Goal: Task Accomplishment & Management: Manage account settings

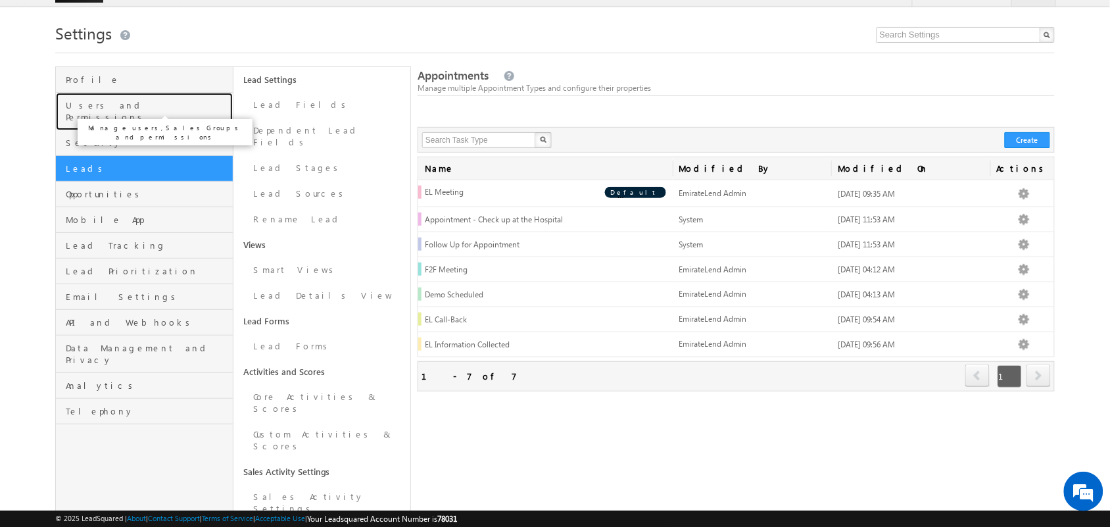
click at [132, 103] on span "Users and Permissions" at bounding box center [147, 111] width 163 height 24
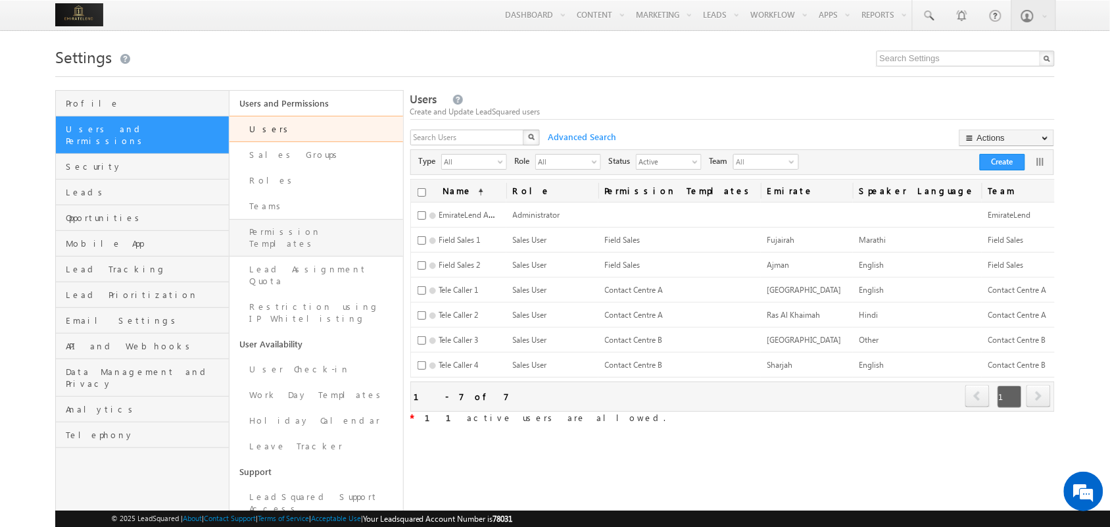
click at [283, 227] on link "Permission Templates" at bounding box center [316, 237] width 174 height 37
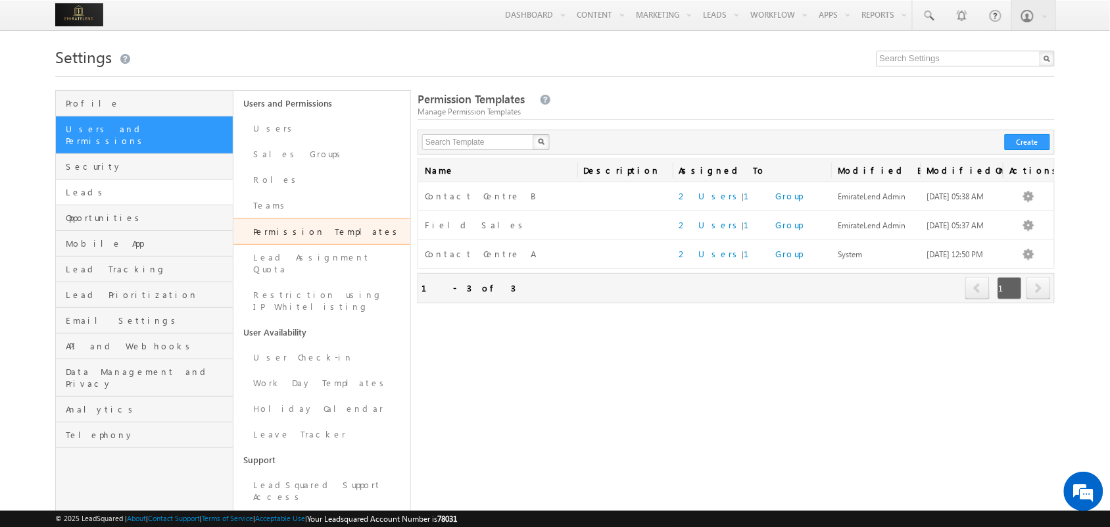
click at [147, 188] on link "Leads" at bounding box center [144, 193] width 176 height 26
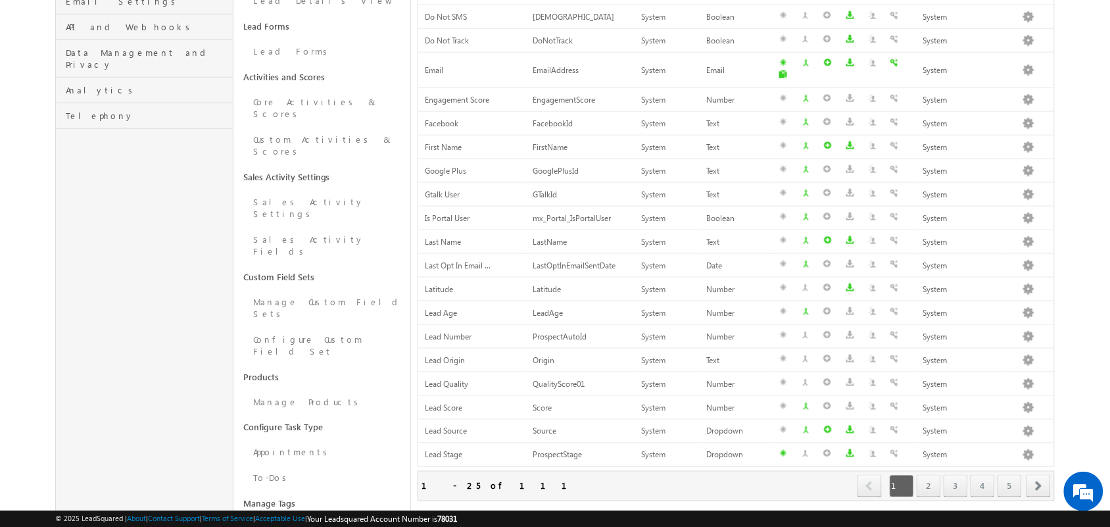
scroll to position [380, 0]
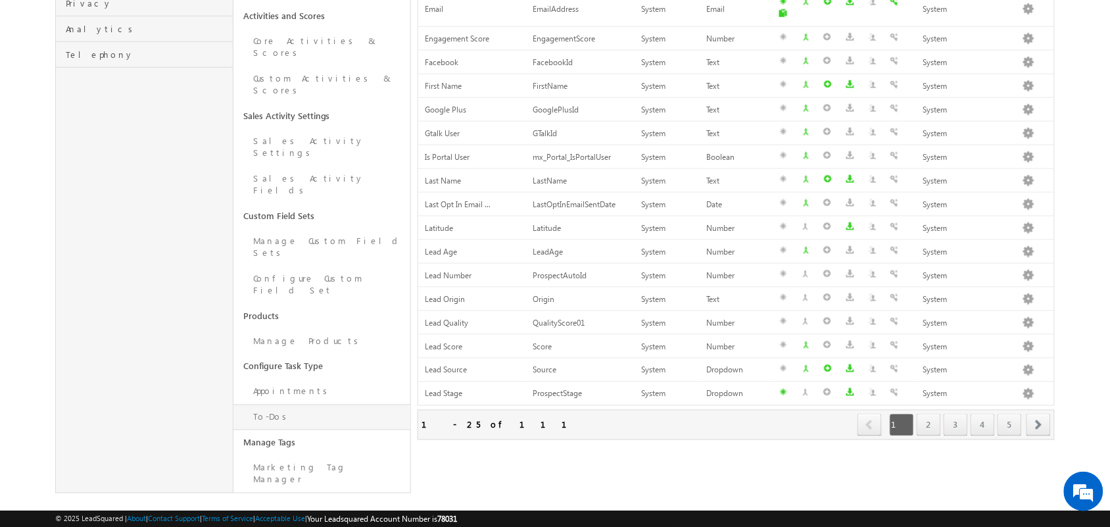
click at [297, 404] on link "To-Dos" at bounding box center [321, 417] width 177 height 26
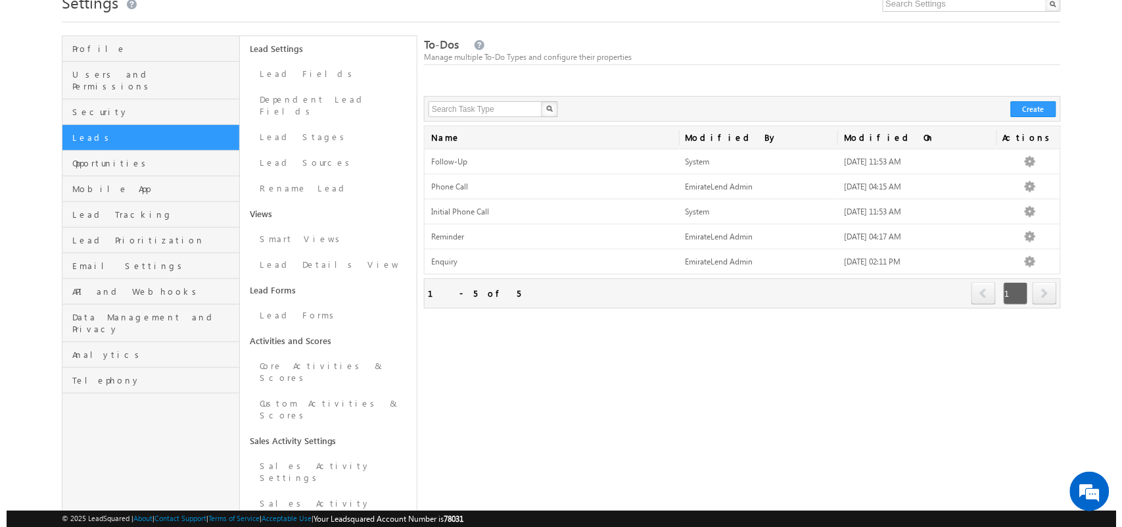
scroll to position [64, 0]
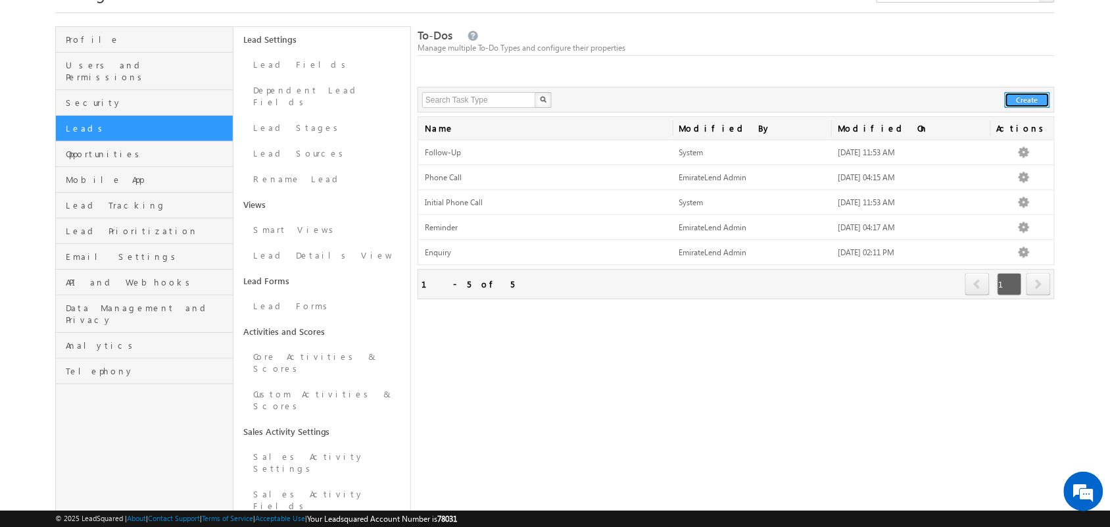
click at [1036, 99] on button "Create" at bounding box center [1027, 100] width 45 height 16
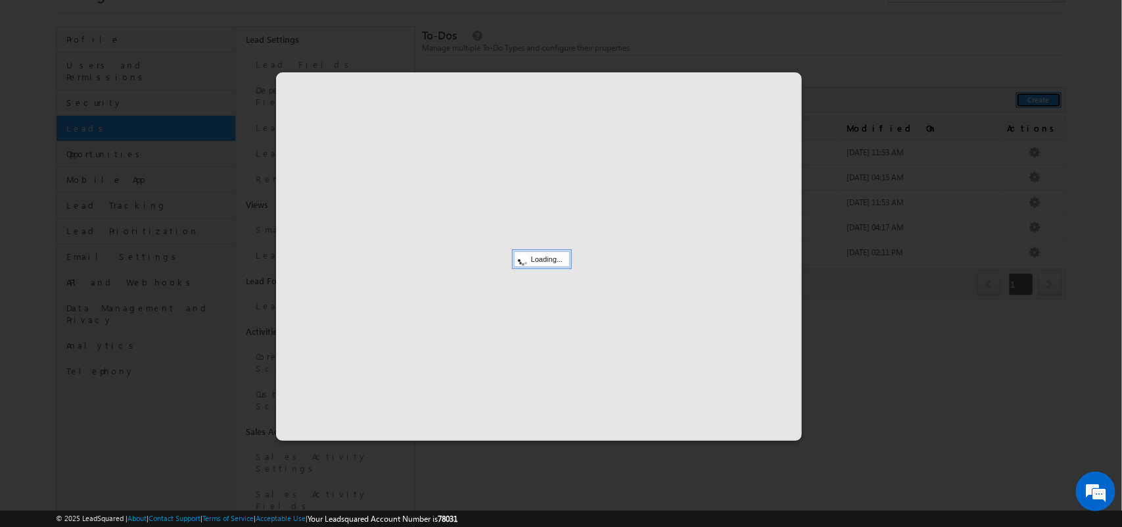
scroll to position [0, 0]
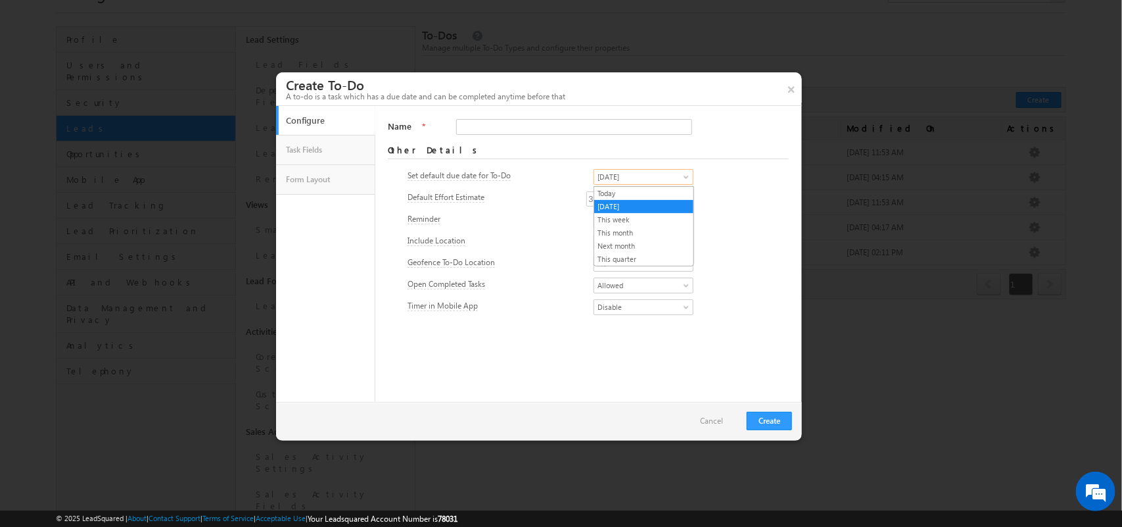
click at [632, 171] on link "Tomorrow" at bounding box center [644, 177] width 100 height 16
click at [622, 189] on link "Today" at bounding box center [643, 193] width 99 height 12
click at [547, 132] on input "Name" at bounding box center [574, 127] width 236 height 16
click at [462, 128] on input "Contact Centre A" at bounding box center [574, 127] width 236 height 16
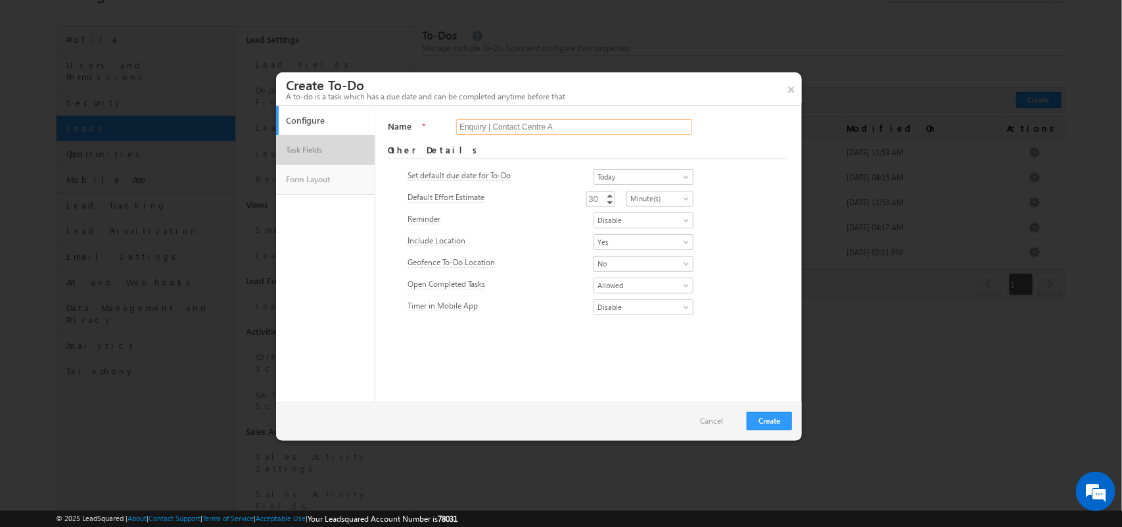
type input "Enquiry | Contact Centre A"
click at [316, 151] on link "Task Fields" at bounding box center [326, 150] width 86 height 22
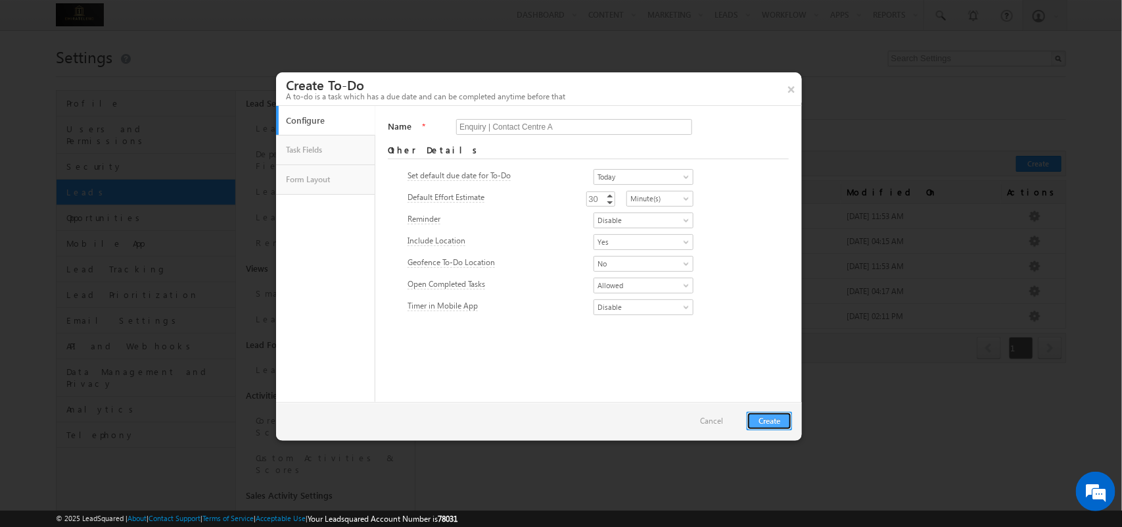
click at [763, 416] on button "Create" at bounding box center [769, 421] width 45 height 18
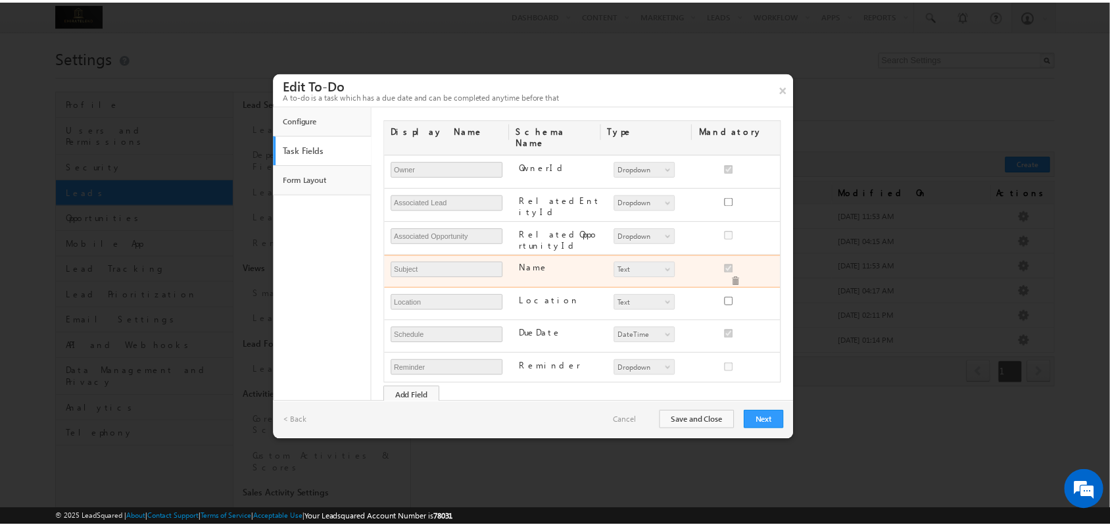
scroll to position [137, 0]
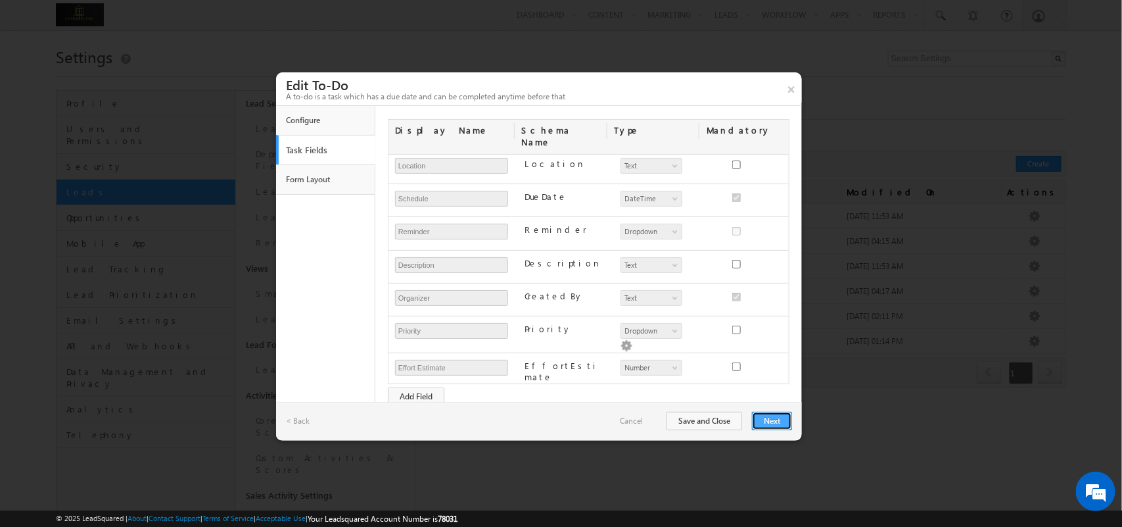
click at [771, 426] on button "Next" at bounding box center [772, 421] width 40 height 18
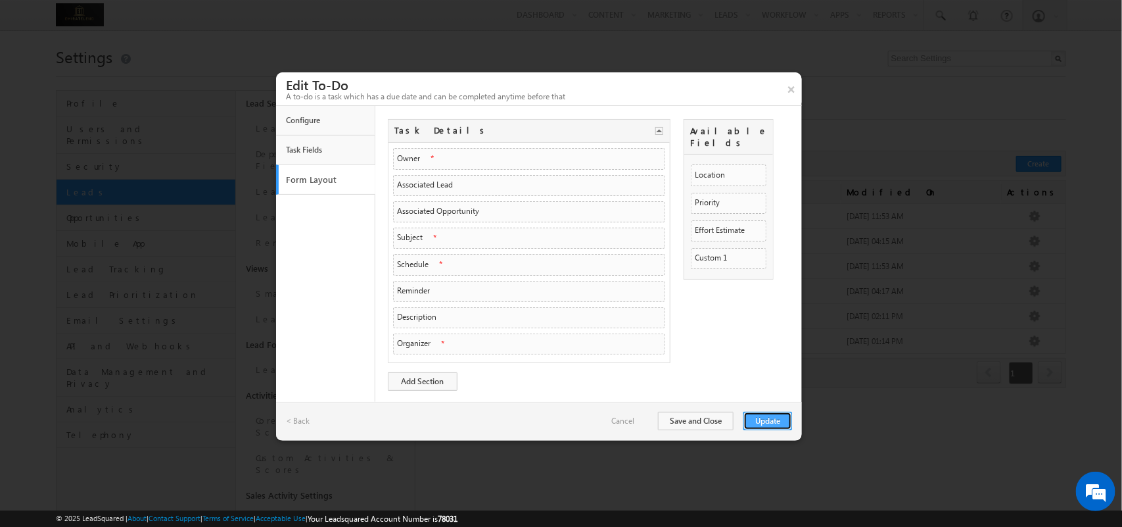
click at [763, 425] on button "Update" at bounding box center [768, 421] width 49 height 18
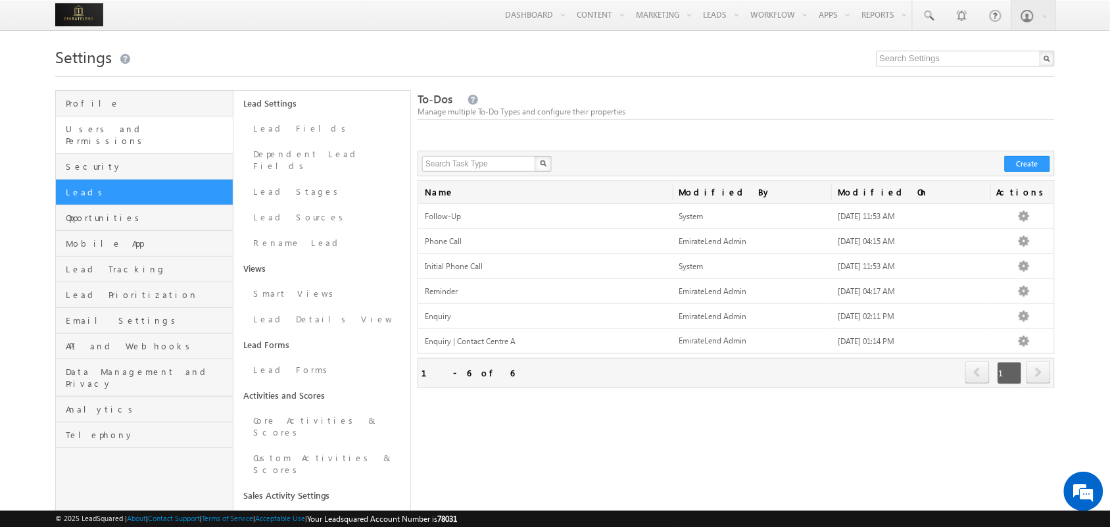
click at [142, 122] on link "Users and Permissions" at bounding box center [144, 134] width 176 height 37
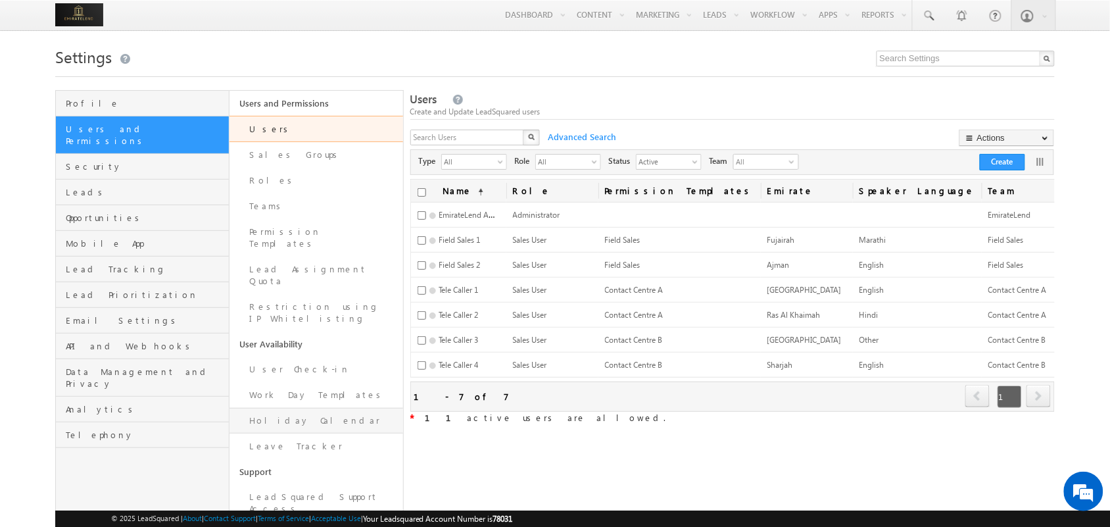
scroll to position [107, 0]
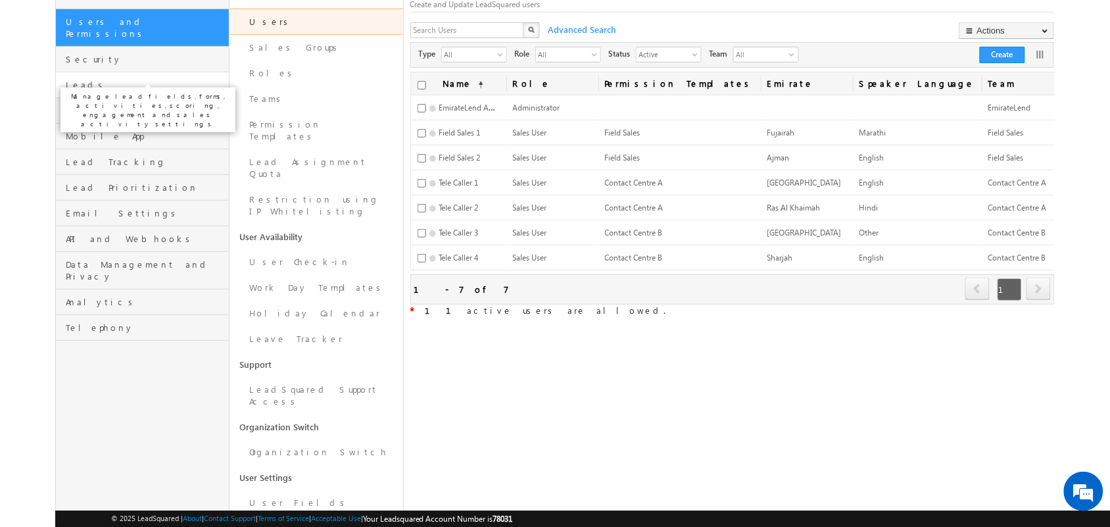
click at [149, 79] on span "Leads" at bounding box center [146, 85] width 160 height 12
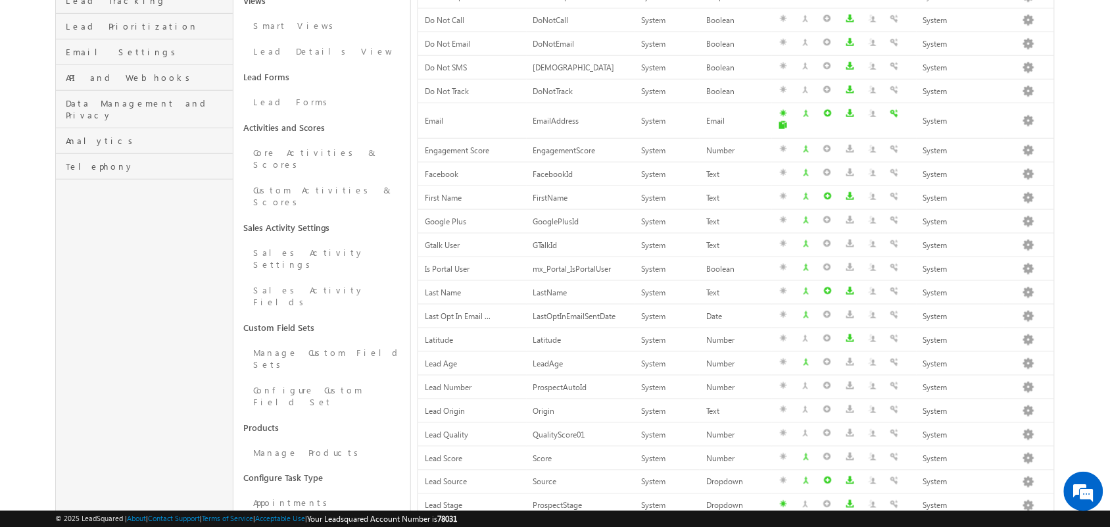
scroll to position [347, 0]
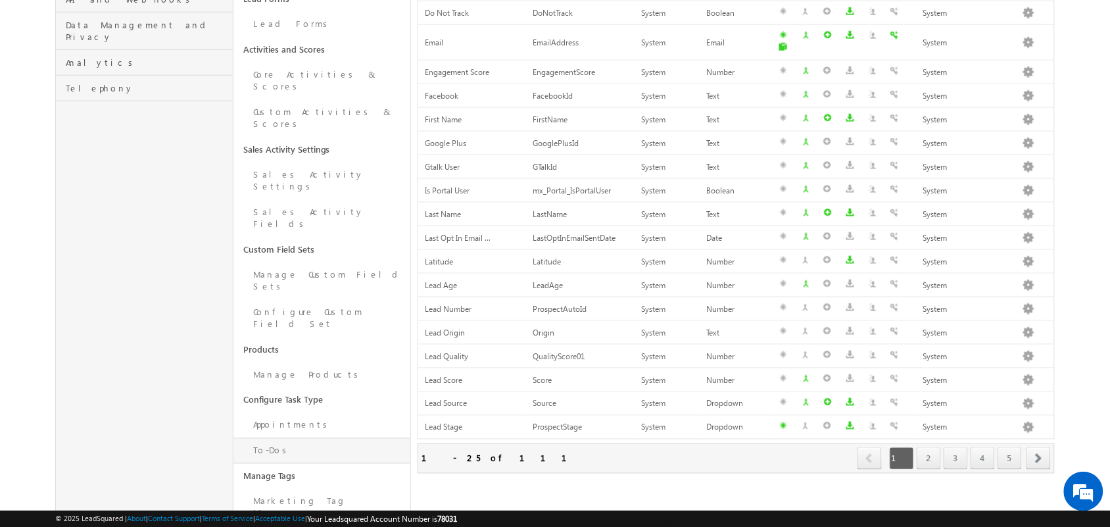
click at [297, 438] on link "To-Dos" at bounding box center [321, 451] width 177 height 26
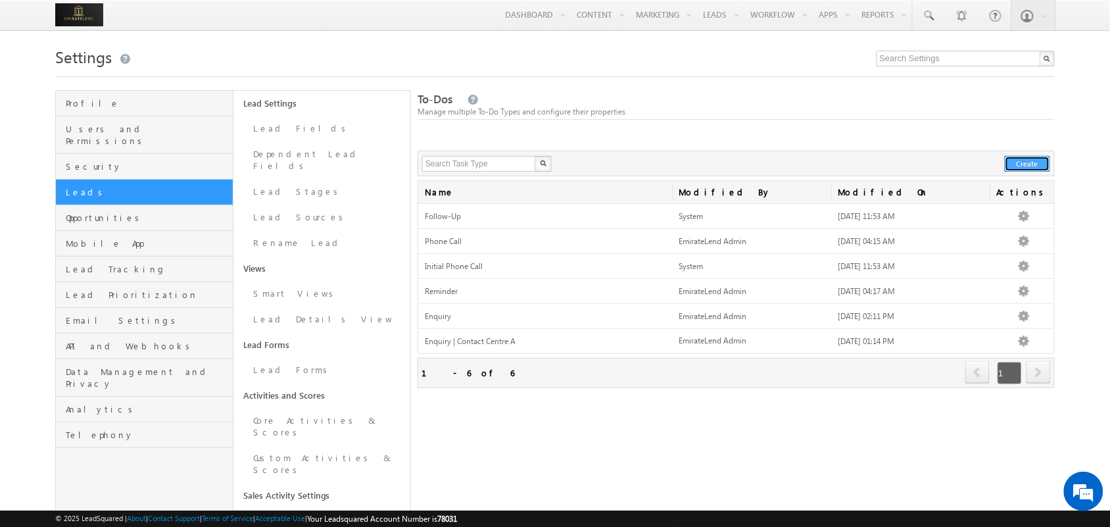
click at [1032, 166] on button "Create" at bounding box center [1027, 164] width 45 height 16
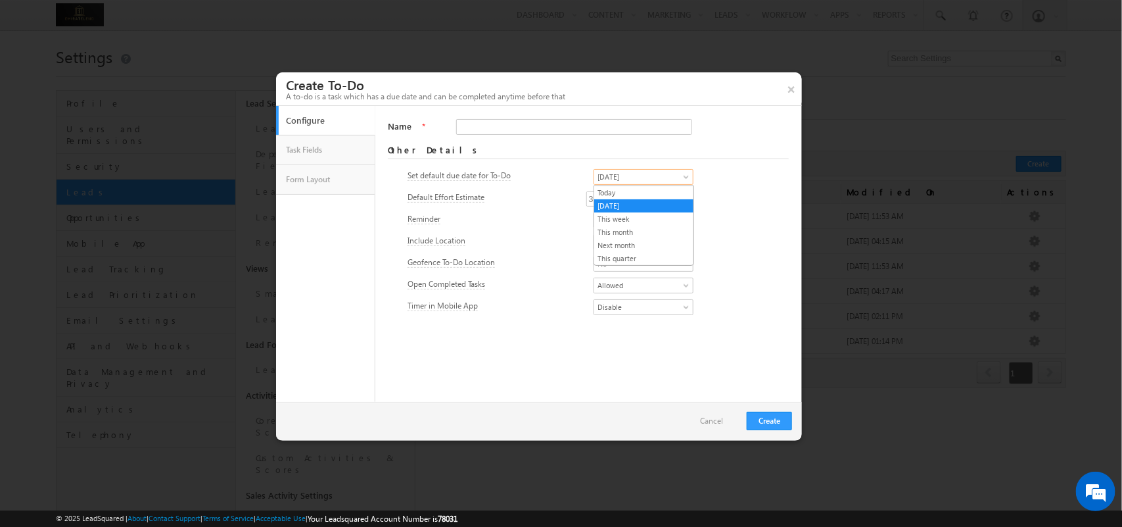
click at [681, 176] on span "Tomorrow" at bounding box center [639, 177] width 91 height 12
click at [636, 189] on link "Today" at bounding box center [643, 193] width 99 height 12
click at [527, 124] on input "Name" at bounding box center [574, 127] width 236 height 16
type input "Enquiry | Contact Centre B"
click at [754, 414] on button "Create" at bounding box center [769, 421] width 45 height 18
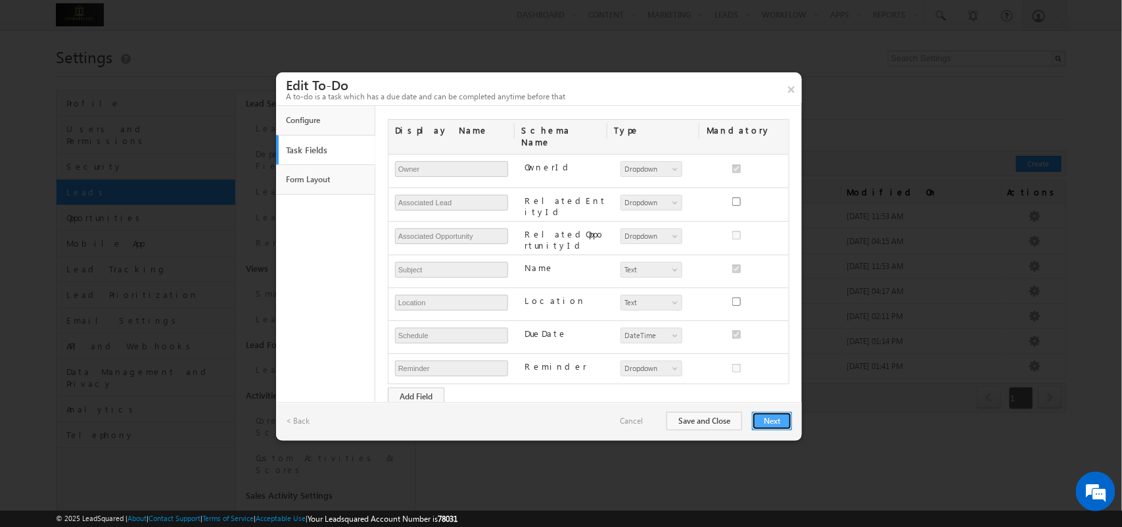
click at [767, 413] on button "Next" at bounding box center [772, 421] width 40 height 18
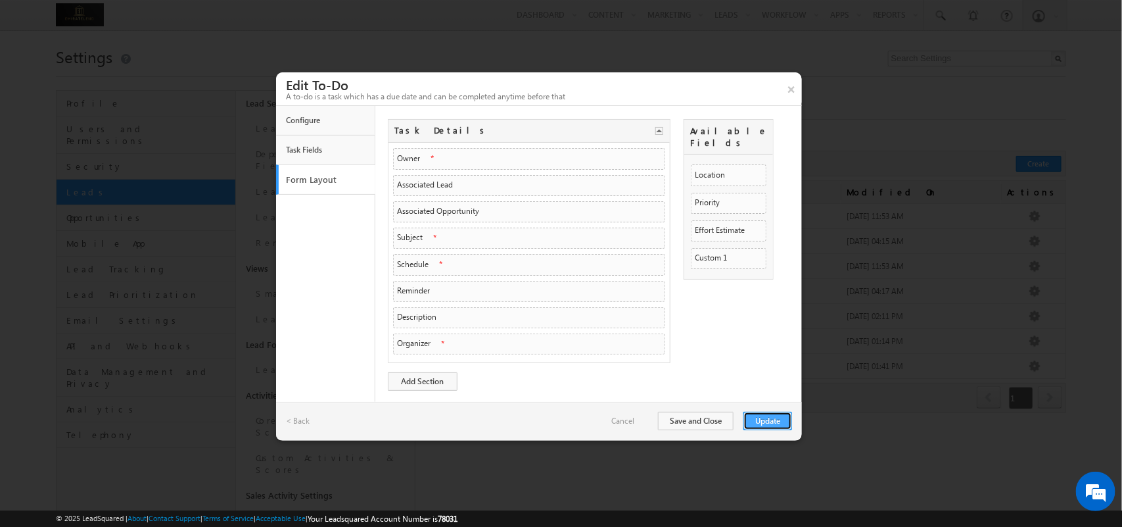
click at [760, 415] on button "Update" at bounding box center [768, 421] width 49 height 18
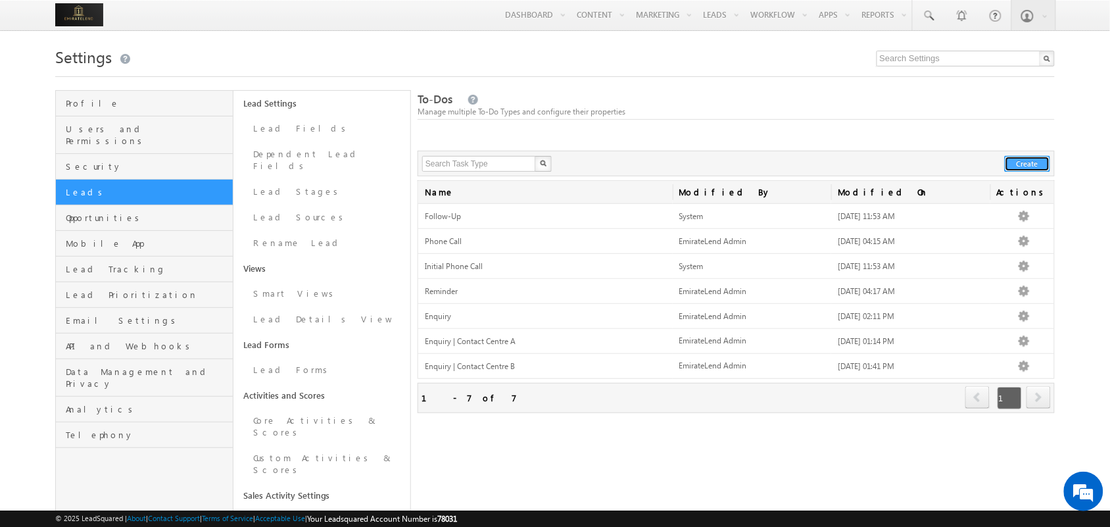
click at [1040, 172] on button "Create" at bounding box center [1027, 164] width 45 height 16
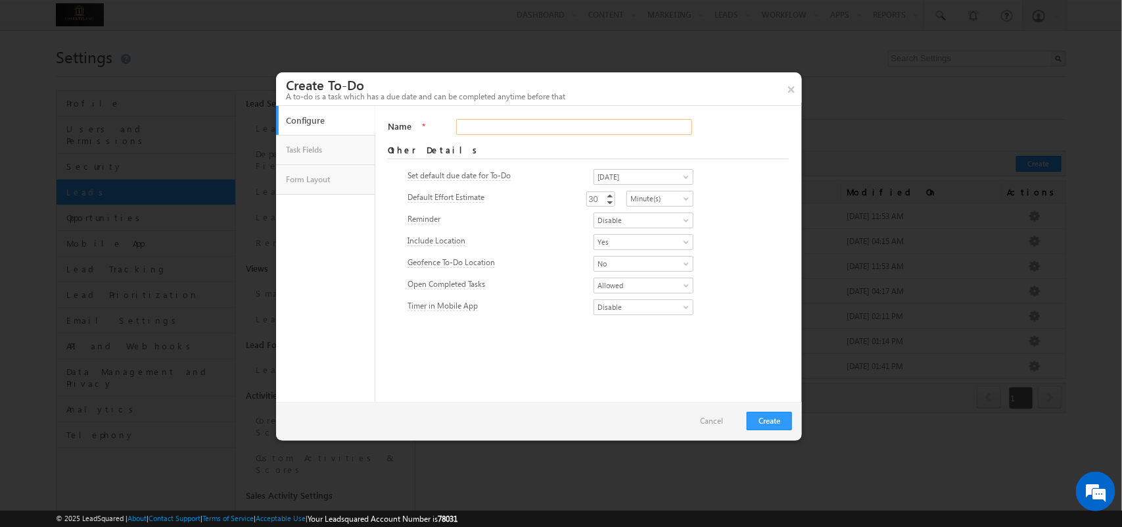
click at [504, 133] on input "Name" at bounding box center [574, 127] width 236 height 16
type input "Enquiry | Field Sales"
click at [773, 415] on button "Create" at bounding box center [769, 421] width 45 height 18
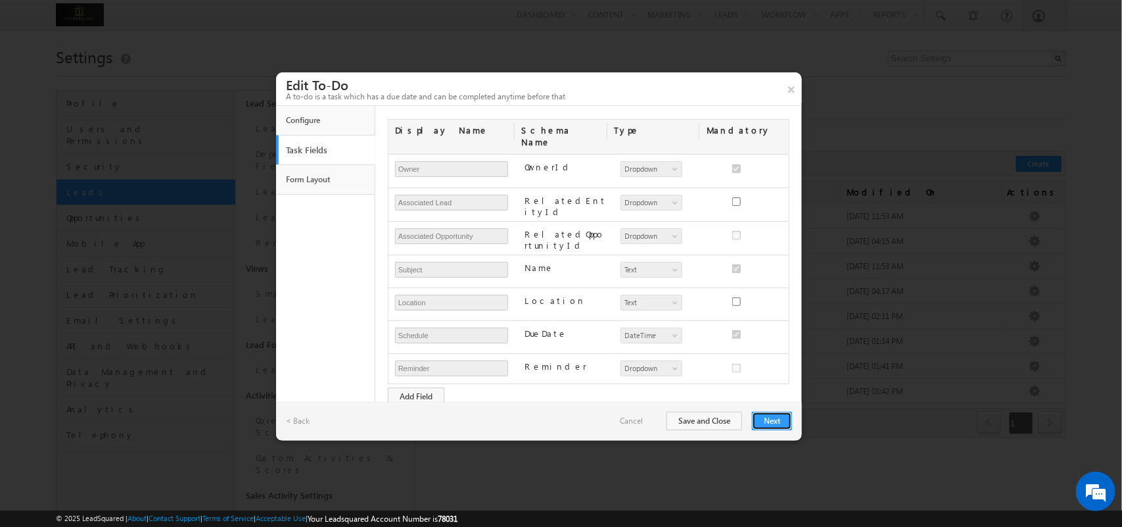
click at [773, 415] on button "Next" at bounding box center [772, 421] width 40 height 18
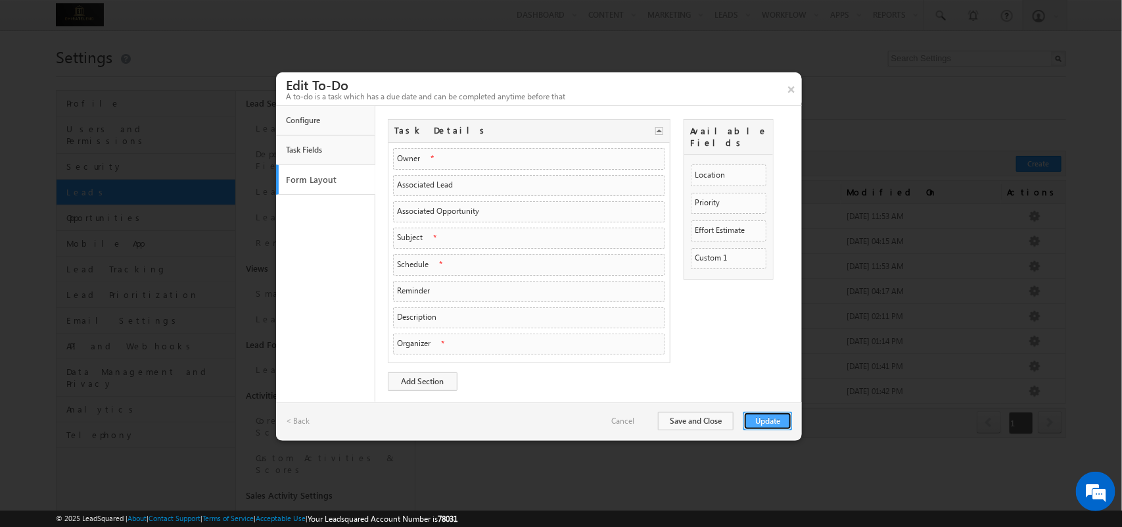
click at [761, 425] on button "Update" at bounding box center [768, 421] width 49 height 18
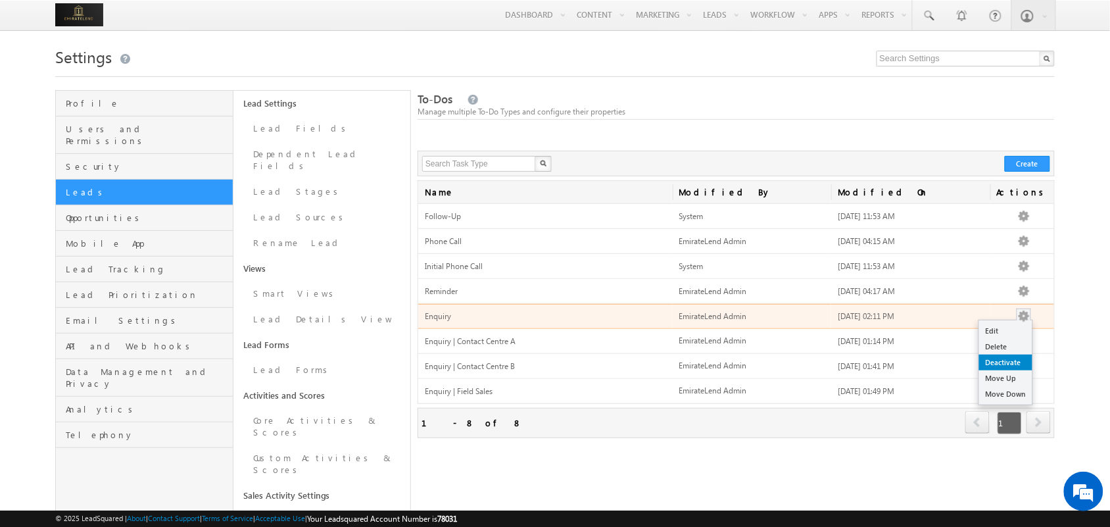
click at [1001, 362] on link "Deactivate" at bounding box center [1005, 362] width 53 height 16
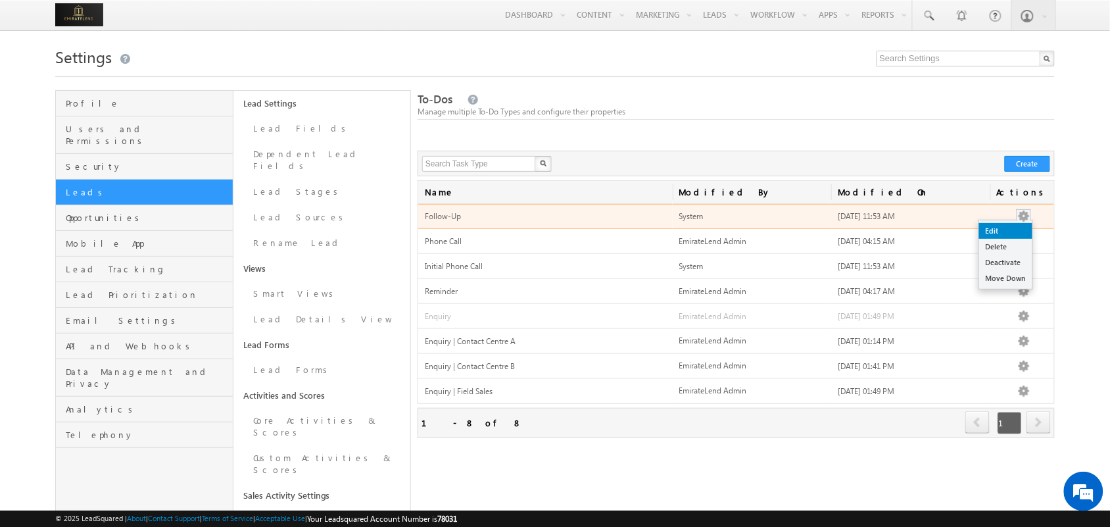
click at [1001, 234] on link "Edit" at bounding box center [1005, 231] width 53 height 16
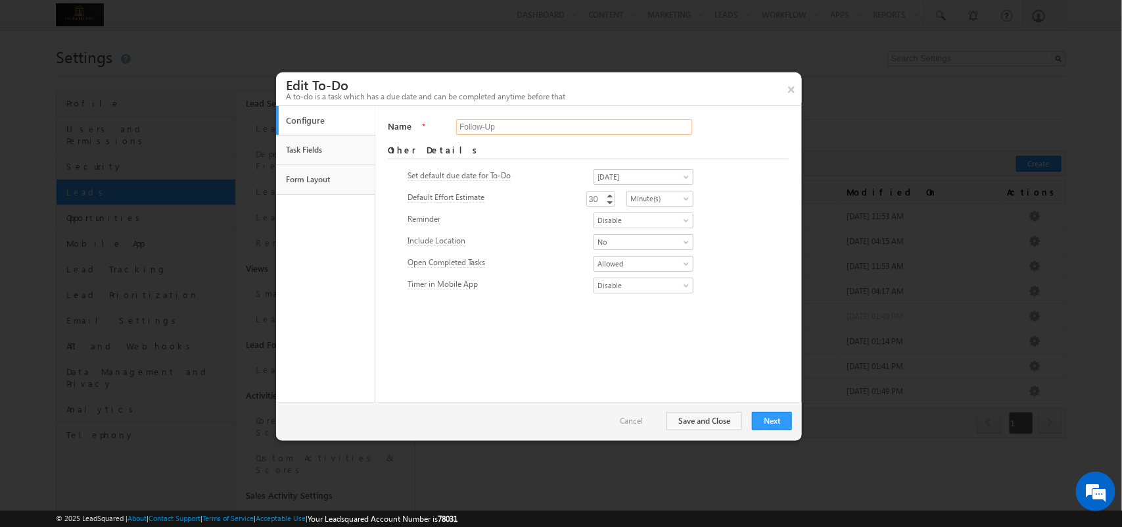
click at [462, 128] on input "Follow-Up" at bounding box center [574, 127] width 236 height 16
type input "Enquiry | Follow-Up"
click at [689, 176] on span at bounding box center [688, 179] width 11 height 11
click at [560, 206] on div "Default Effort Estimate 30 30 Increment Decrement Minute(s) Hour(s) Day(s) Minu…" at bounding box center [588, 200] width 361 height 18
click at [631, 421] on link "Cancel" at bounding box center [638, 421] width 36 height 12
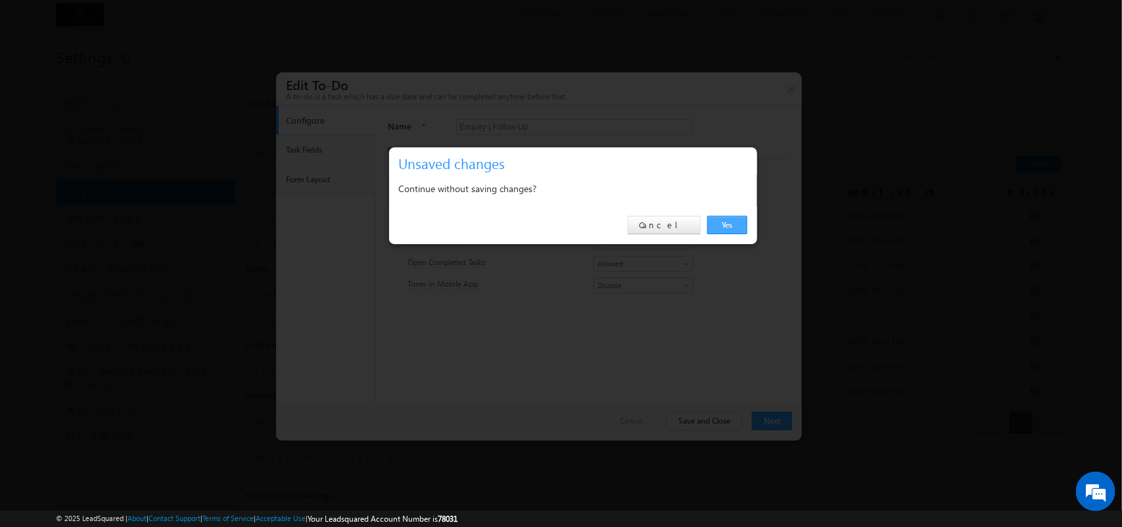
click at [727, 226] on link "Yes" at bounding box center [728, 225] width 40 height 18
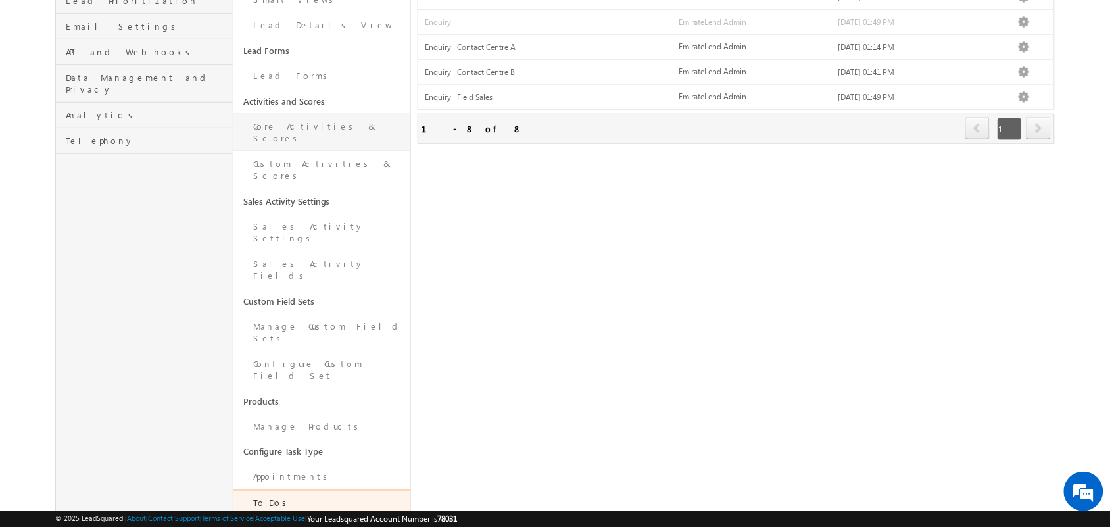
scroll to position [311, 0]
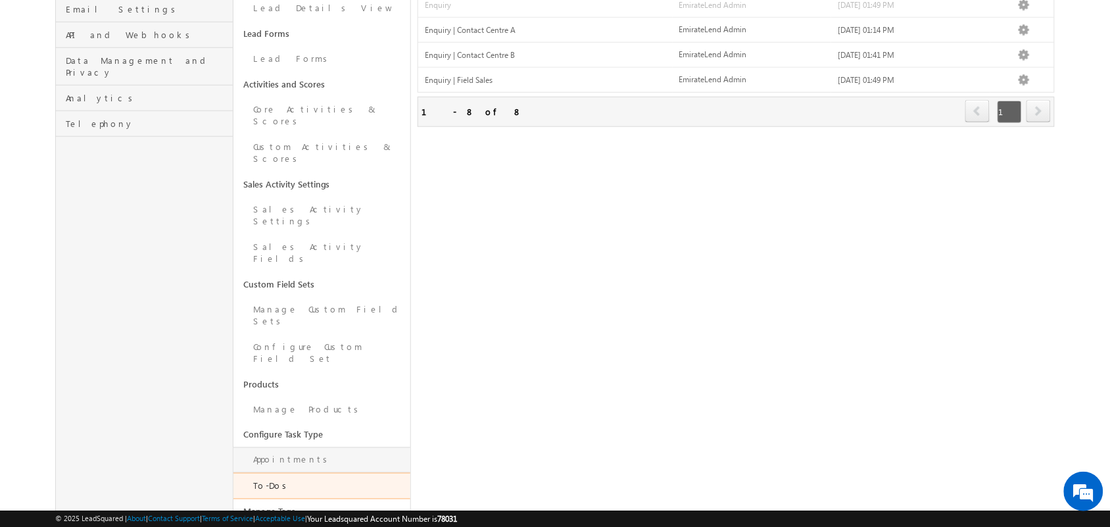
click at [299, 447] on link "Appointments" at bounding box center [321, 460] width 177 height 26
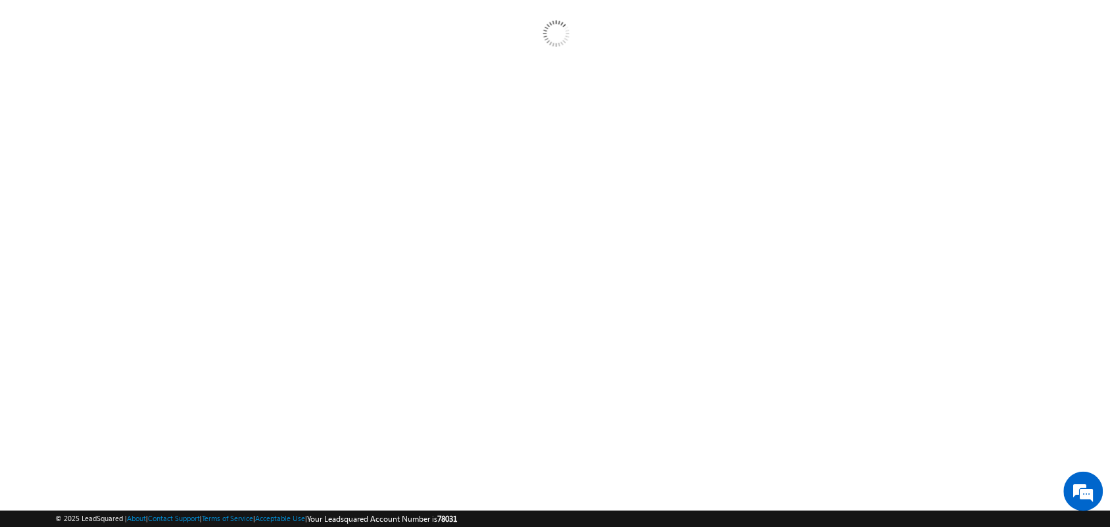
scroll to position [129, 0]
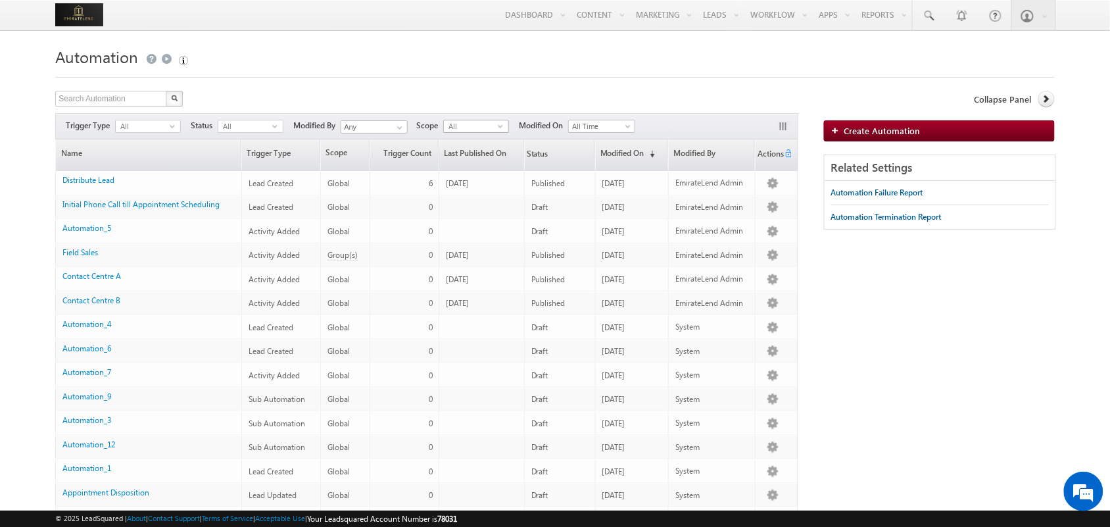
click at [500, 130] on span "select" at bounding box center [503, 131] width 11 height 22
click at [587, 127] on span "All Time" at bounding box center [600, 126] width 62 height 12
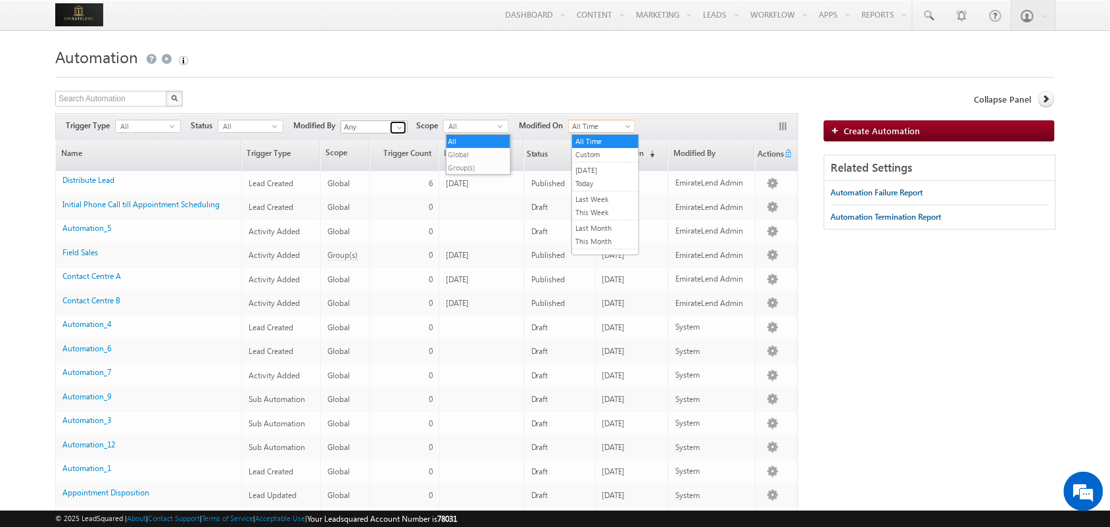
click at [402, 127] on span at bounding box center [400, 127] width 11 height 11
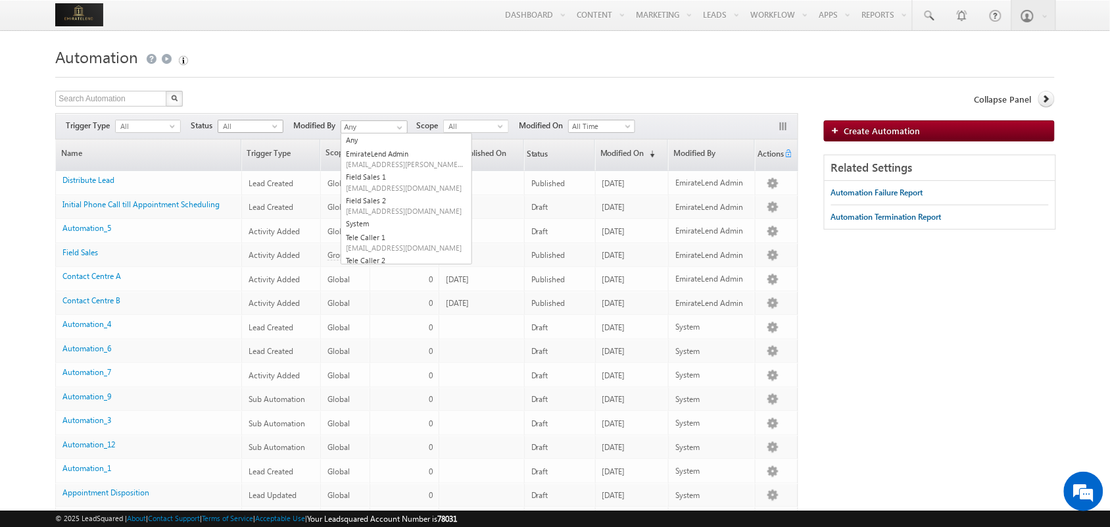
click at [274, 125] on span "select" at bounding box center [277, 126] width 11 height 6
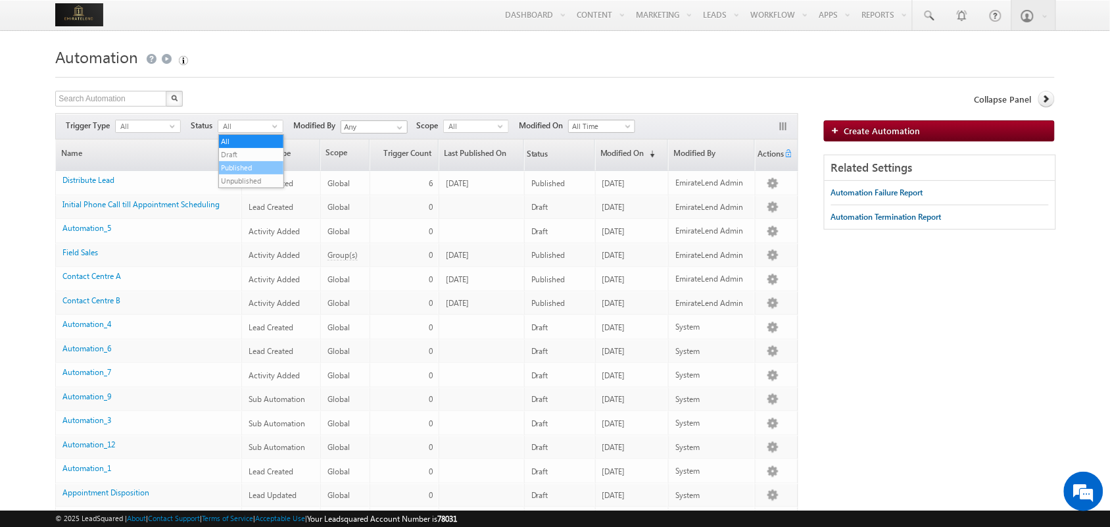
click at [260, 164] on li "Published" at bounding box center [251, 167] width 64 height 13
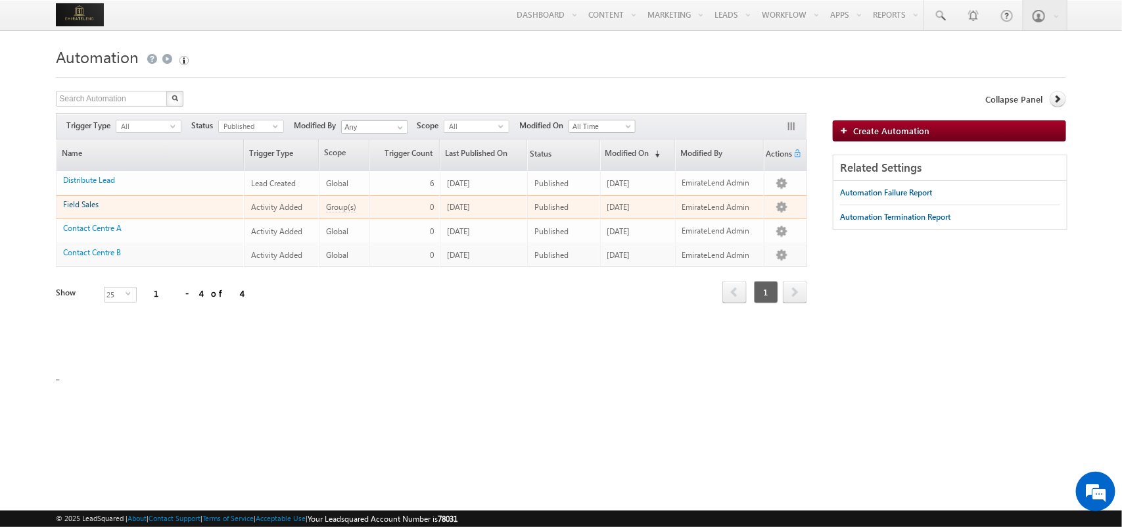
click at [76, 207] on link "Field Sales" at bounding box center [81, 204] width 36 height 10
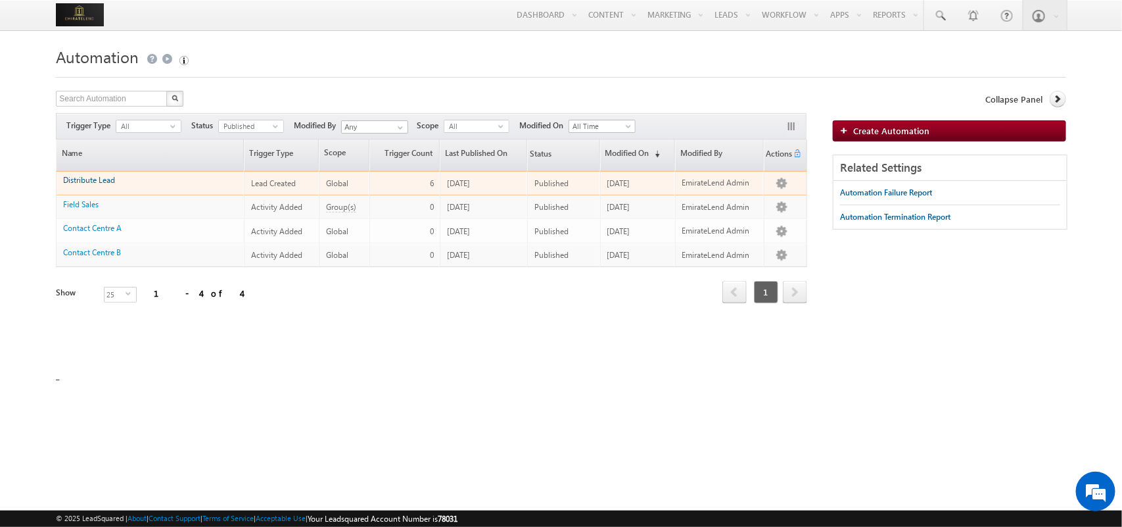
click at [94, 178] on link "Distribute Lead" at bounding box center [89, 180] width 52 height 10
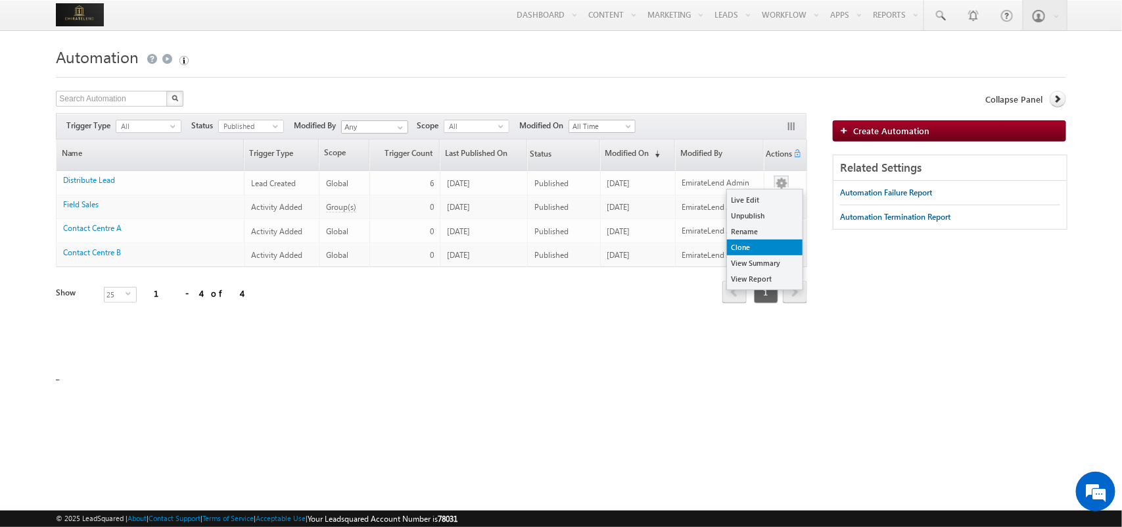
click at [758, 242] on link "Clone" at bounding box center [765, 247] width 76 height 16
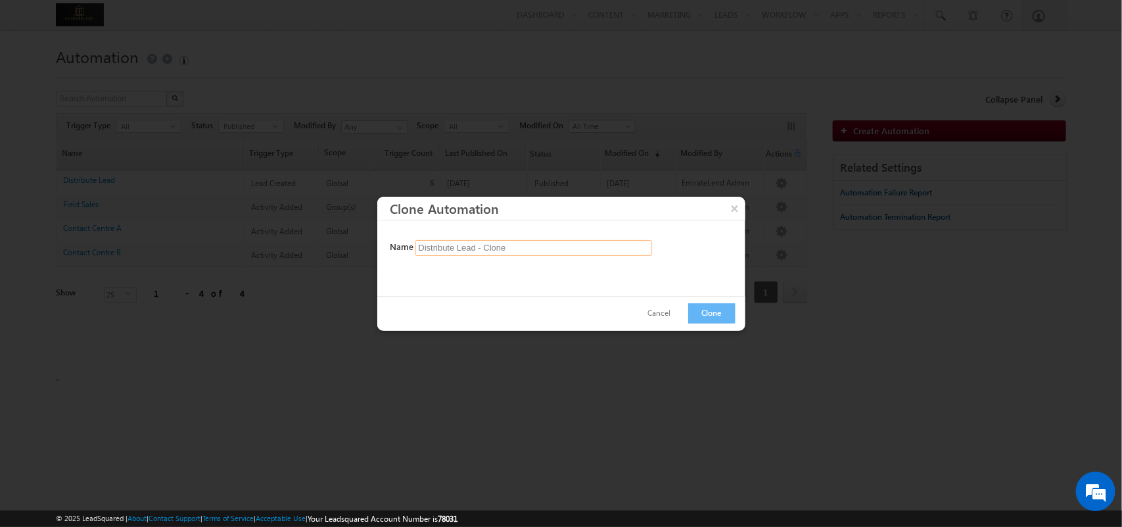
drag, startPoint x: 533, startPoint y: 247, endPoint x: 487, endPoint y: 247, distance: 46.0
click at [487, 247] on input "Distribute Lead - Clone" at bounding box center [534, 248] width 237 height 16
type input "Distribute Lead - Final"
click at [733, 311] on button "Clone" at bounding box center [711, 313] width 47 height 20
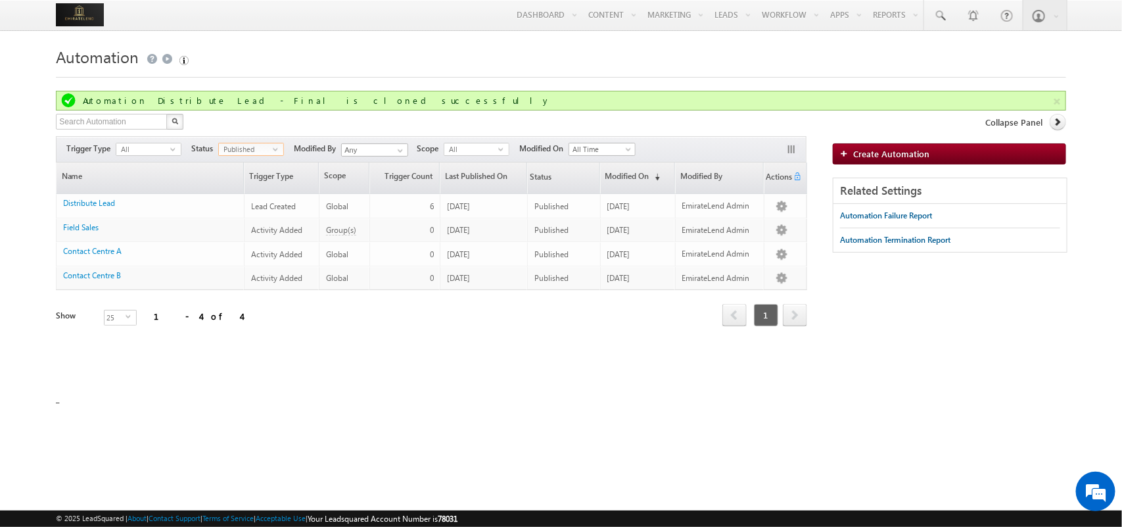
click at [283, 155] on span "select" at bounding box center [278, 154] width 11 height 22
click at [258, 163] on li "All" at bounding box center [252, 164] width 64 height 13
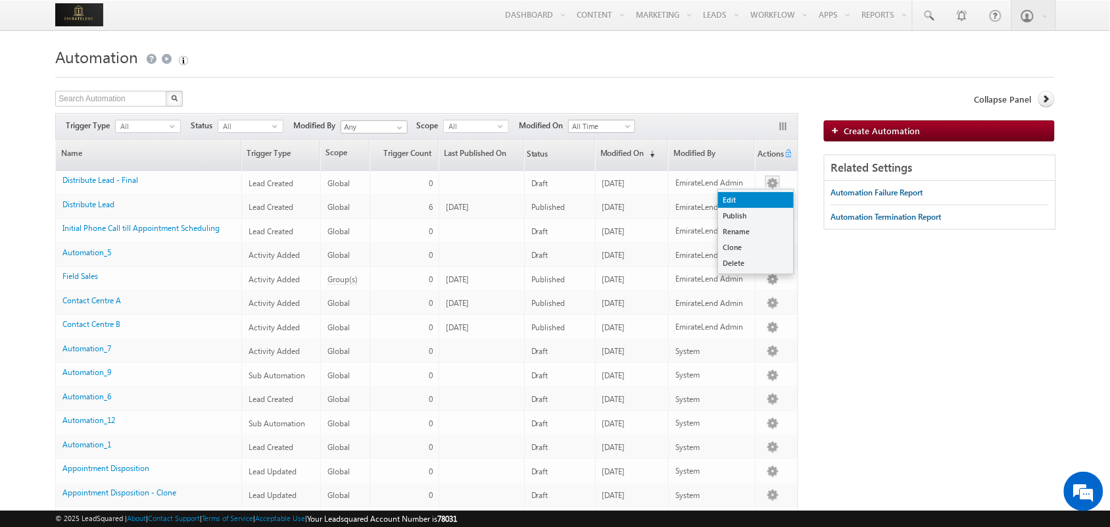
click at [750, 194] on link "Edit" at bounding box center [756, 200] width 76 height 16
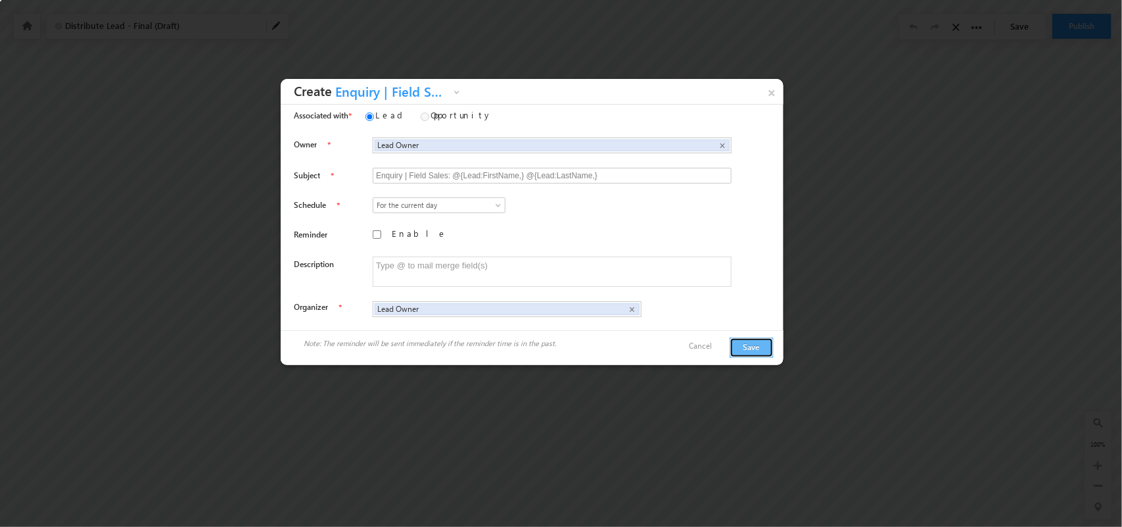
click at [743, 344] on button "Save" at bounding box center [752, 347] width 44 height 20
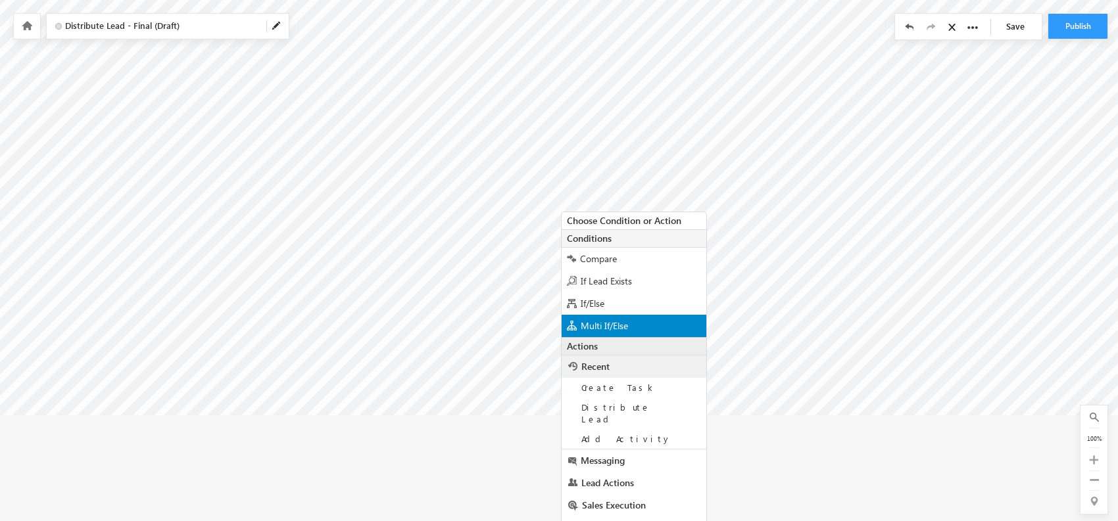
scroll to position [138, 0]
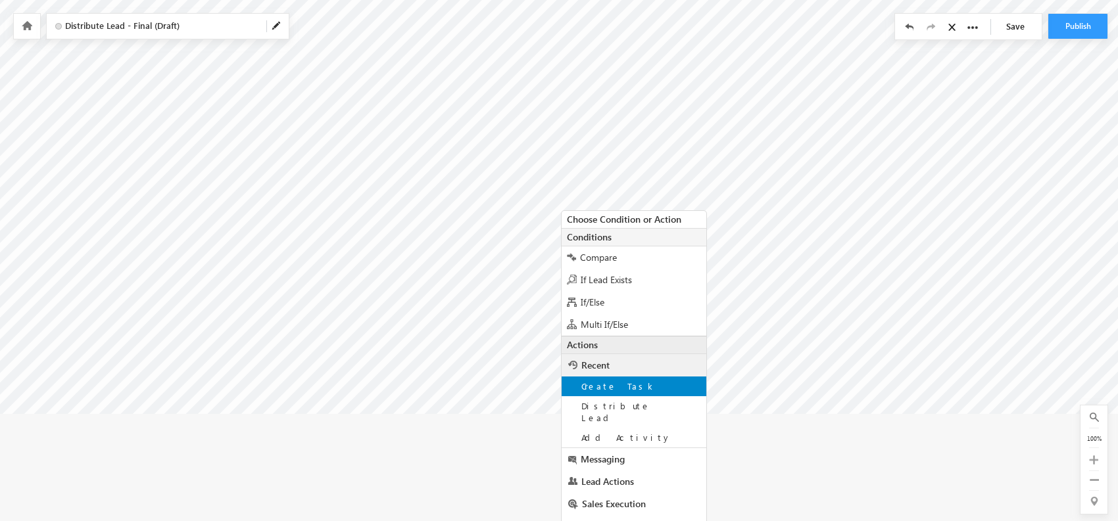
click at [625, 383] on div "Create Task" at bounding box center [634, 387] width 145 height 20
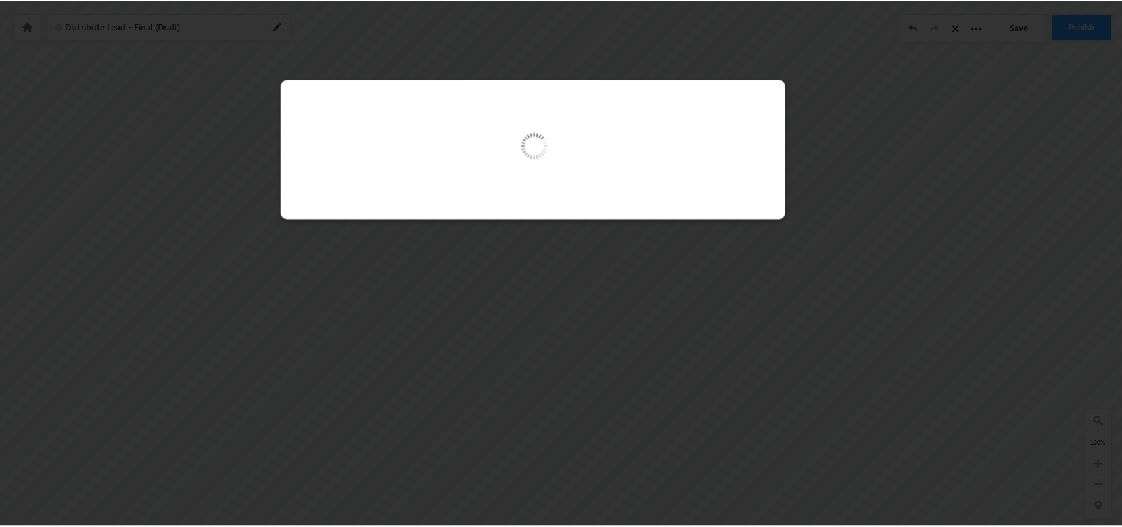
scroll to position [25, 0]
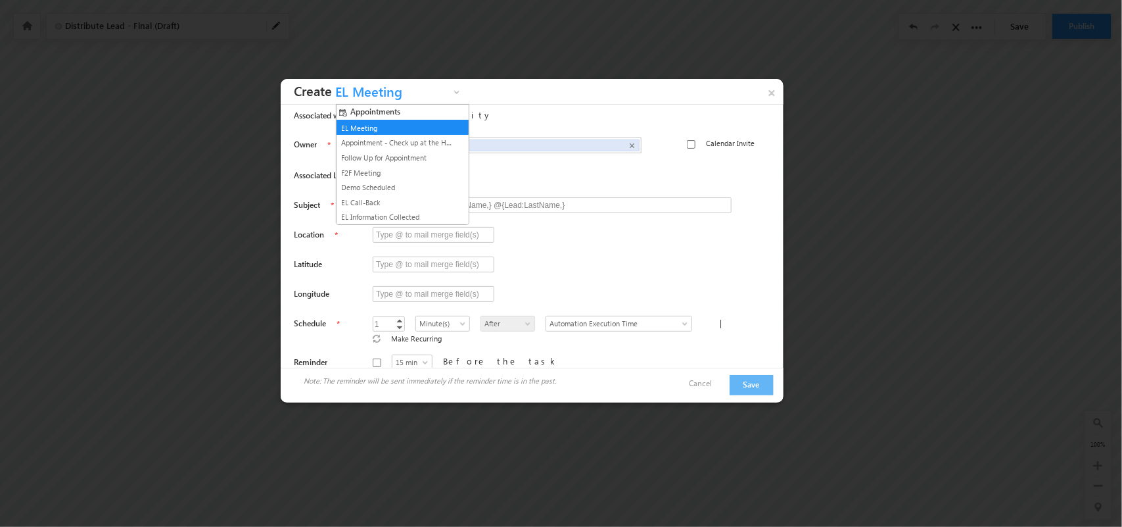
click at [386, 100] on span "EL Meeting" at bounding box center [391, 95] width 118 height 20
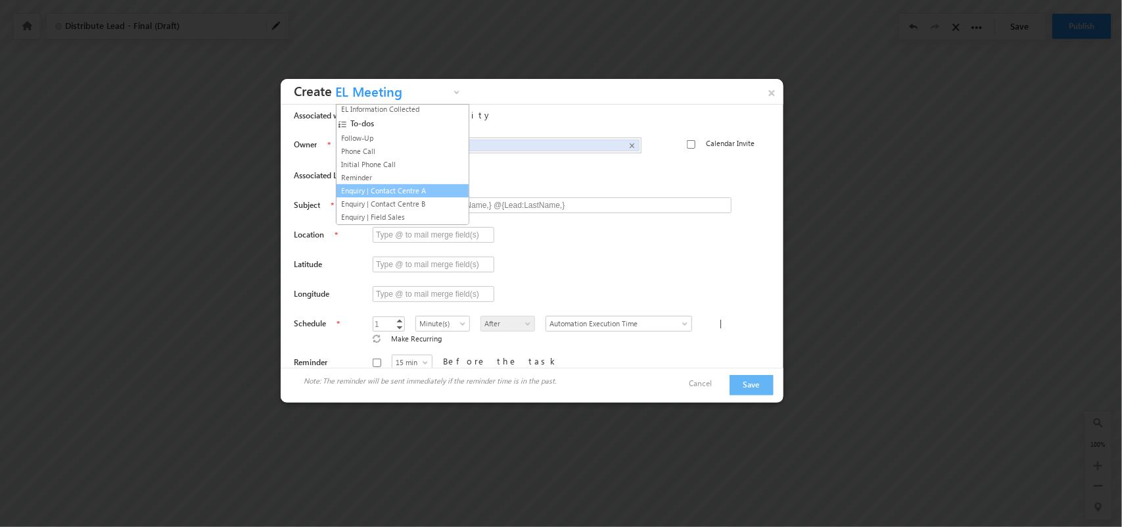
click at [426, 189] on link "Enquiry | Contact Centre A" at bounding box center [397, 191] width 119 height 12
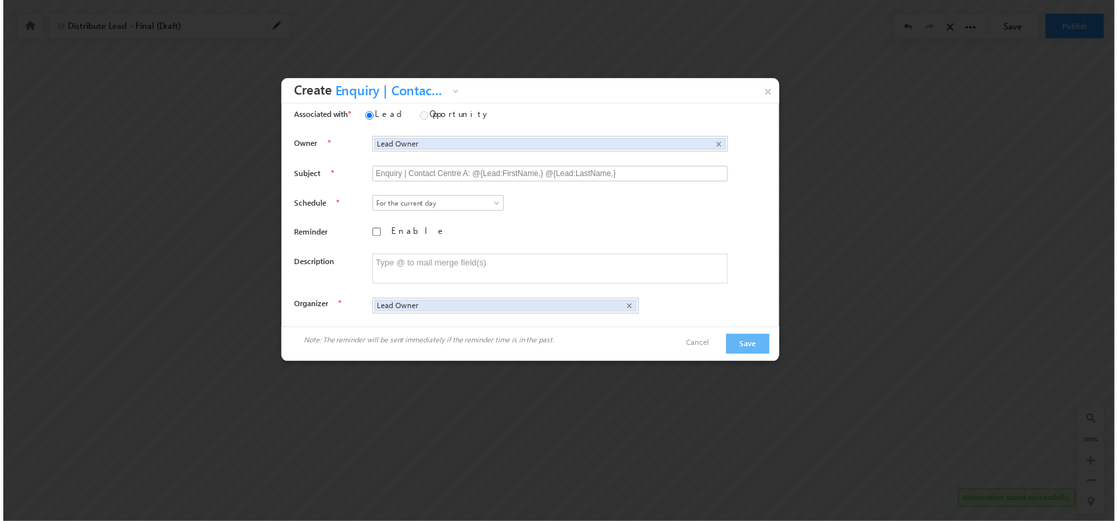
scroll to position [0, 0]
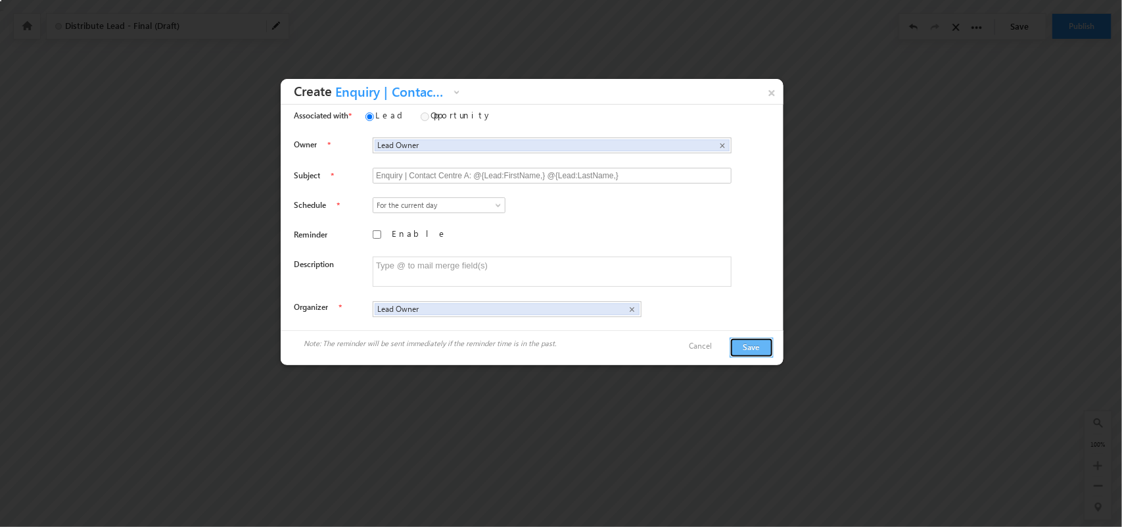
click at [754, 343] on button "Save" at bounding box center [752, 347] width 44 height 20
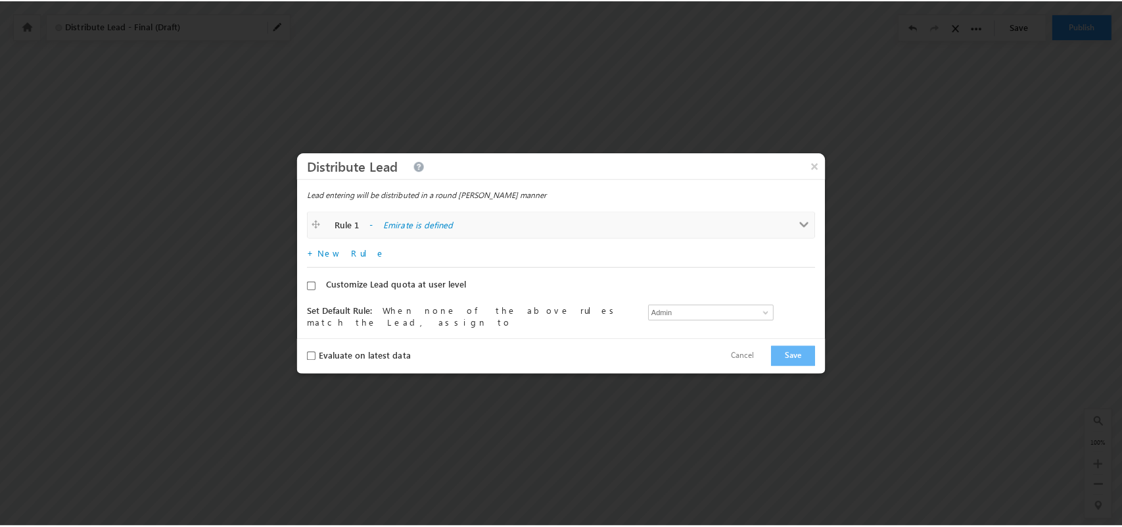
scroll to position [25, 0]
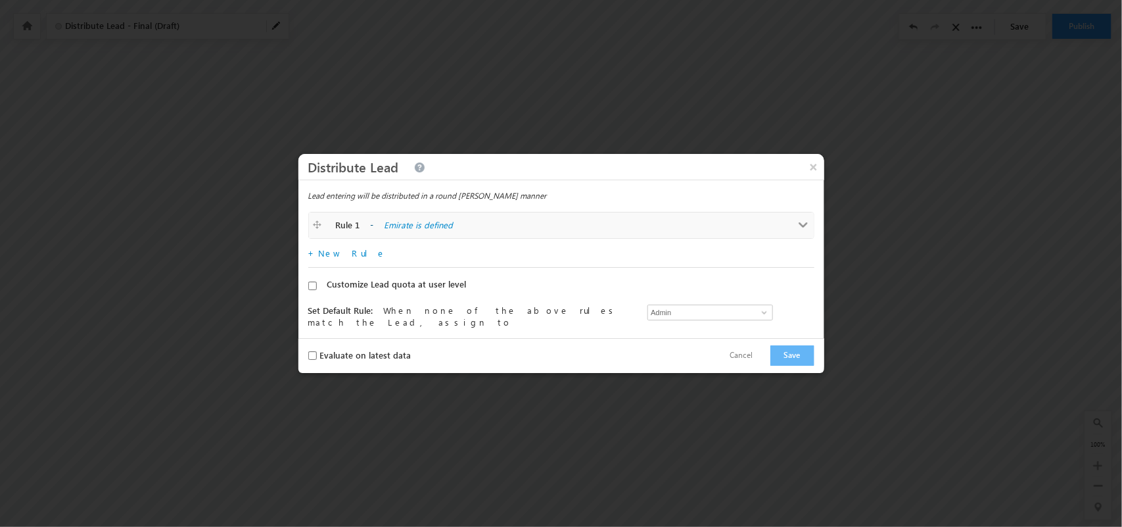
click at [799, 222] on span at bounding box center [804, 225] width 10 height 10
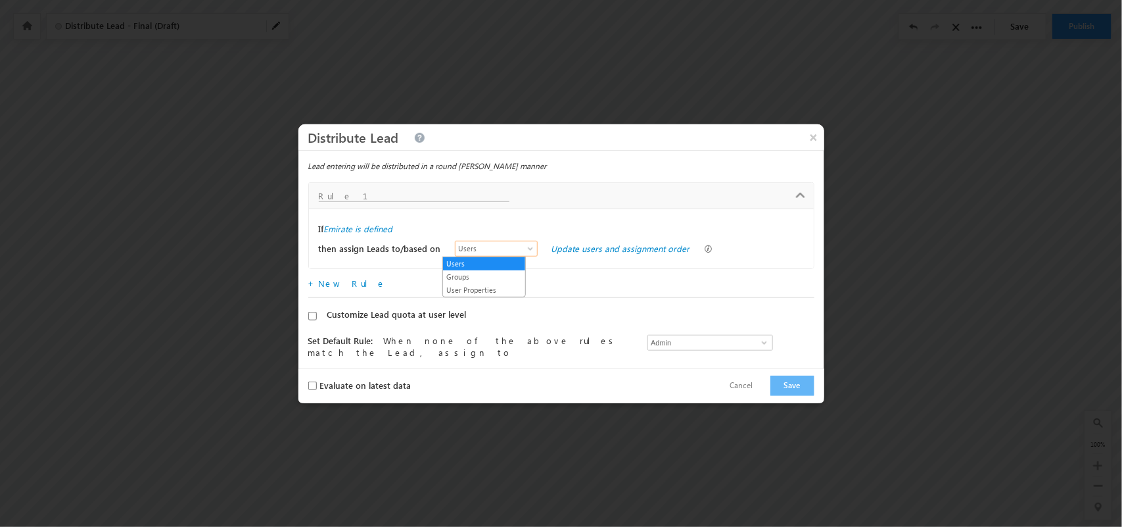
click at [513, 243] on span "Users" at bounding box center [494, 249] width 76 height 12
click at [485, 258] on link "Users" at bounding box center [484, 264] width 82 height 12
click at [577, 247] on link "Update users and assignment order" at bounding box center [621, 248] width 139 height 11
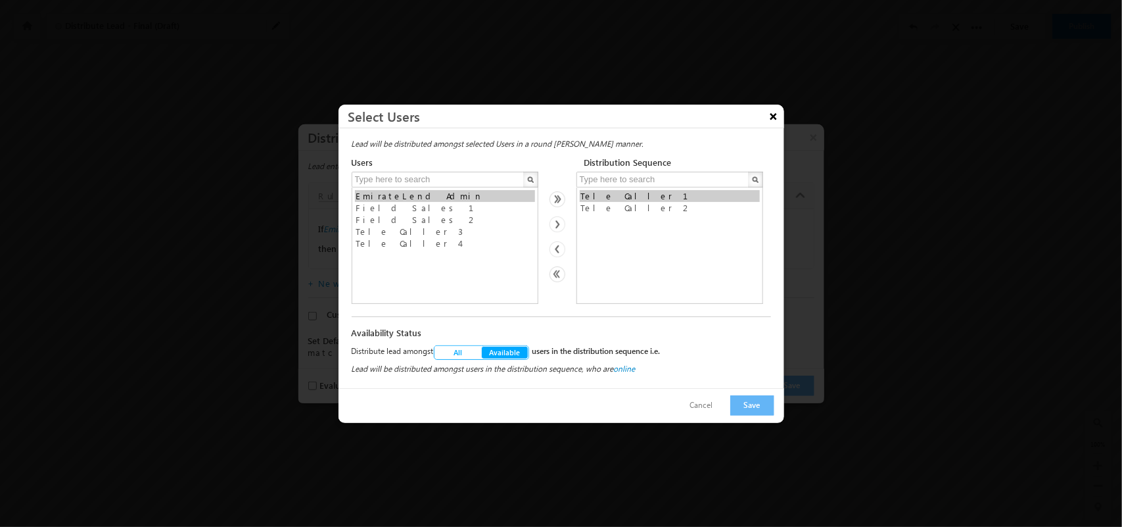
click at [773, 116] on button "×" at bounding box center [773, 116] width 21 height 23
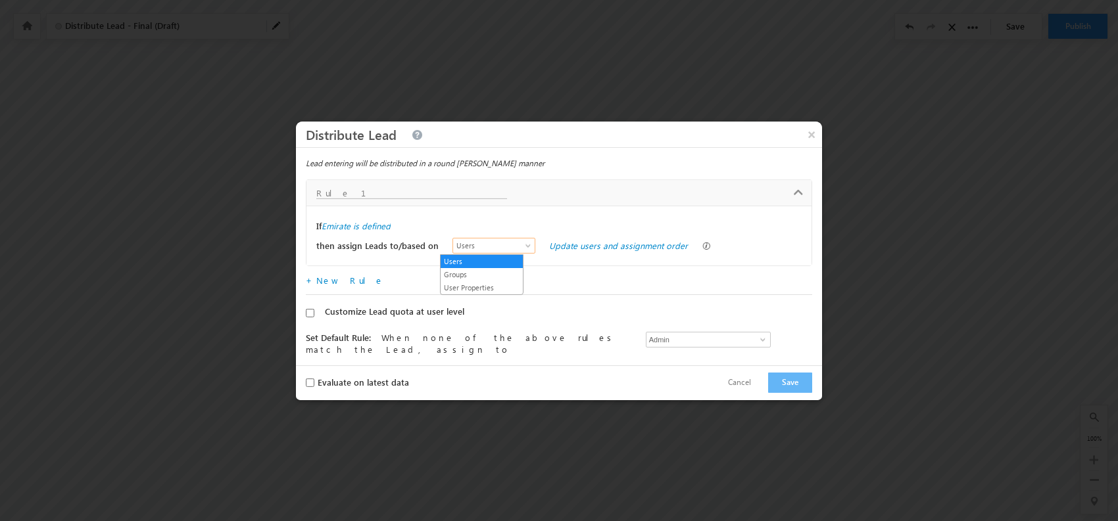
click at [498, 247] on span "Users" at bounding box center [491, 246] width 76 height 12
click at [471, 285] on link "User Properties" at bounding box center [482, 288] width 82 height 12
click at [524, 248] on span at bounding box center [529, 248] width 11 height 11
click at [491, 260] on link "Users" at bounding box center [482, 262] width 82 height 12
click at [572, 247] on link "Update users and assignment order" at bounding box center [618, 245] width 139 height 11
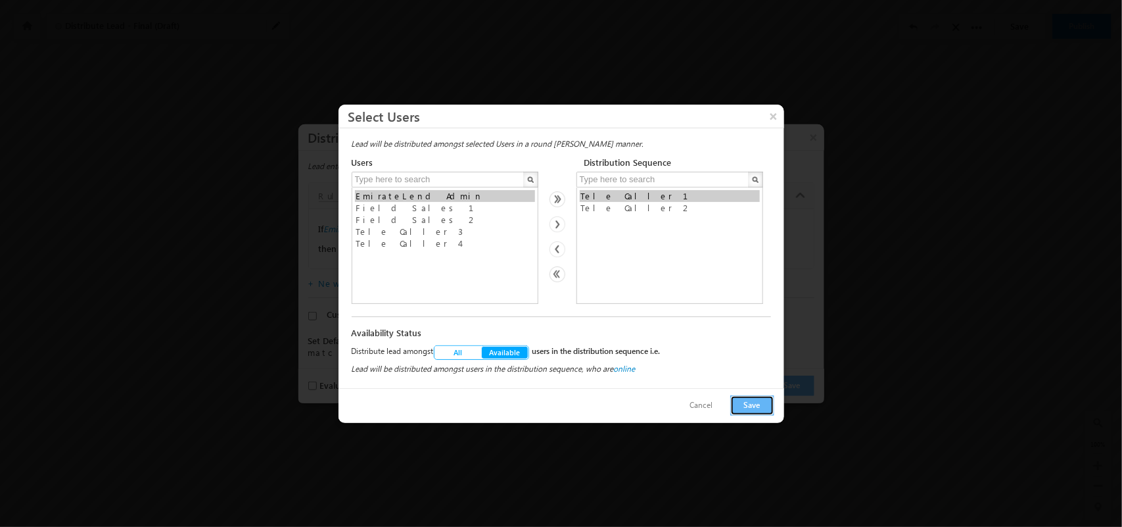
click at [761, 410] on button "Save" at bounding box center [753, 405] width 44 height 20
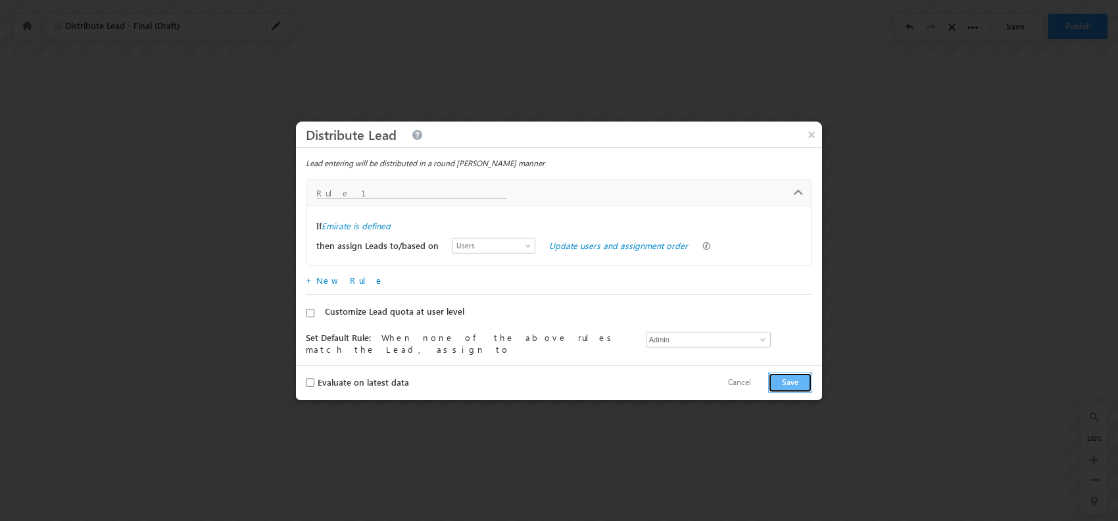
click at [782, 378] on button "Save" at bounding box center [790, 383] width 44 height 20
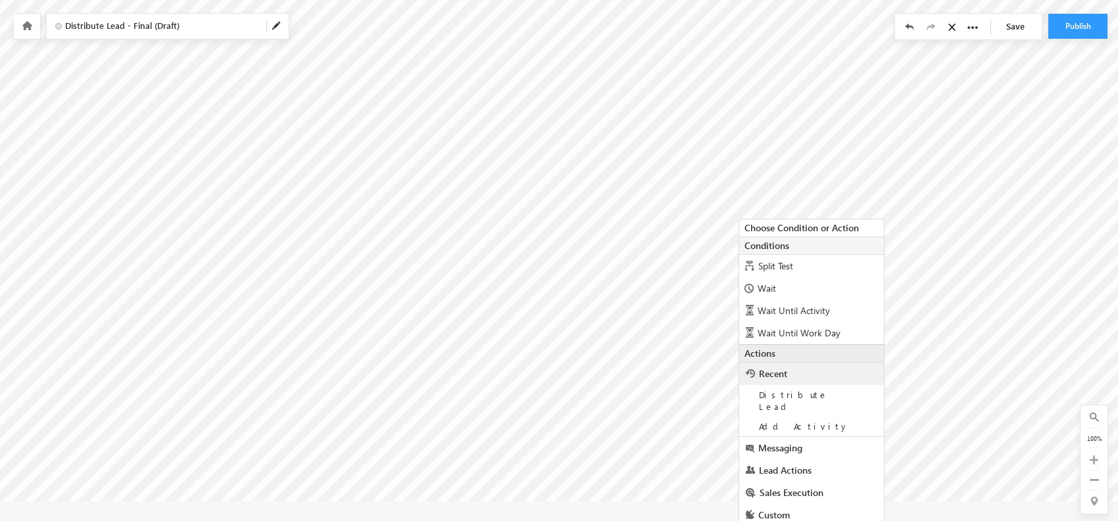
scroll to position [66, 0]
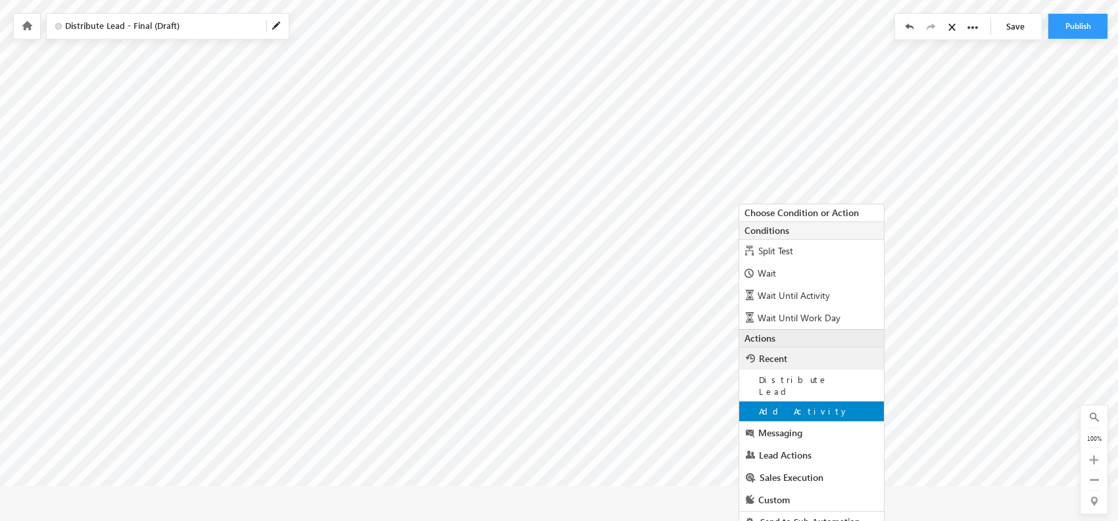
click at [813, 402] on div "Add Activity" at bounding box center [811, 412] width 145 height 20
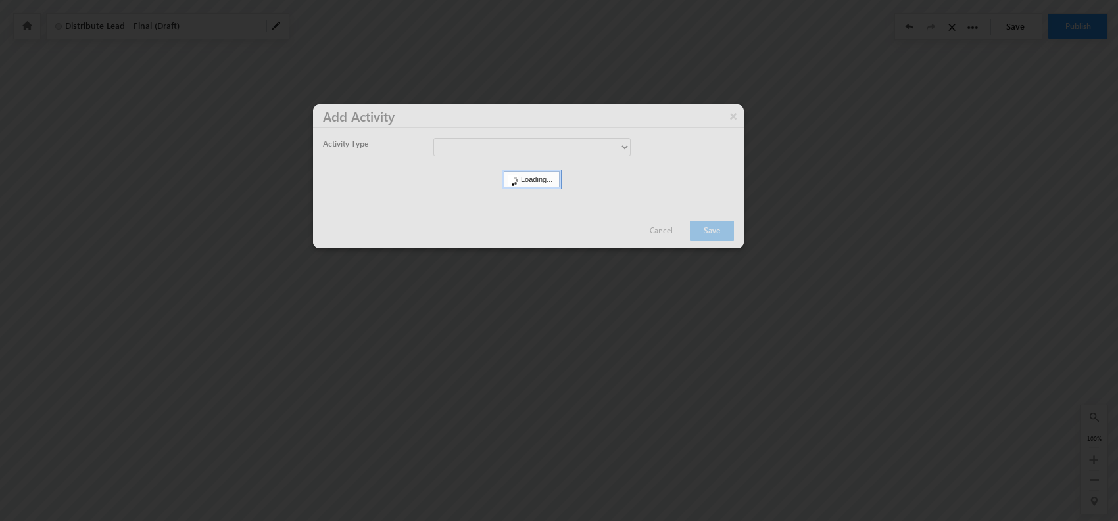
scroll to position [25, 0]
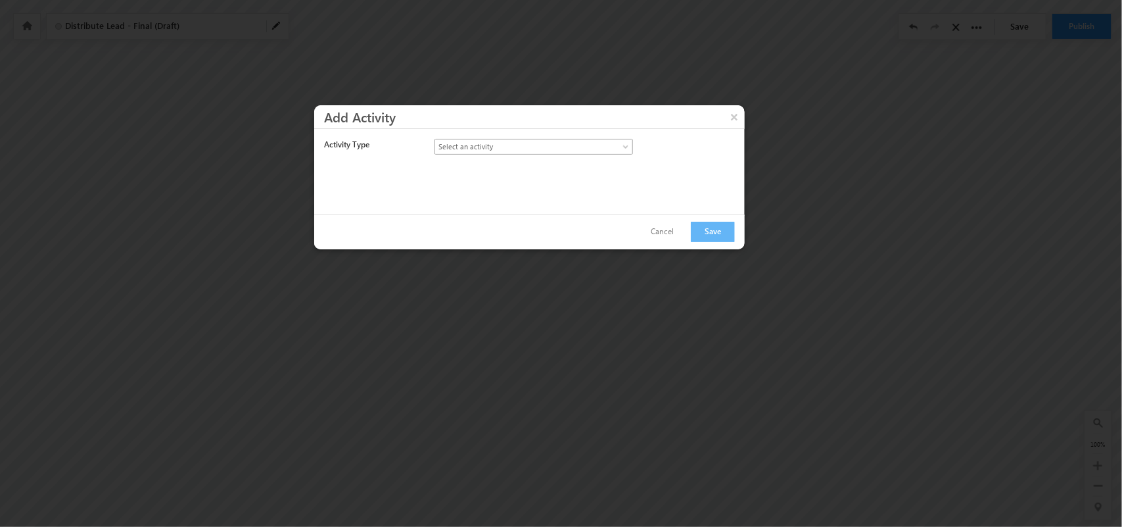
click at [566, 141] on span "Select an activity" at bounding box center [522, 147] width 174 height 12
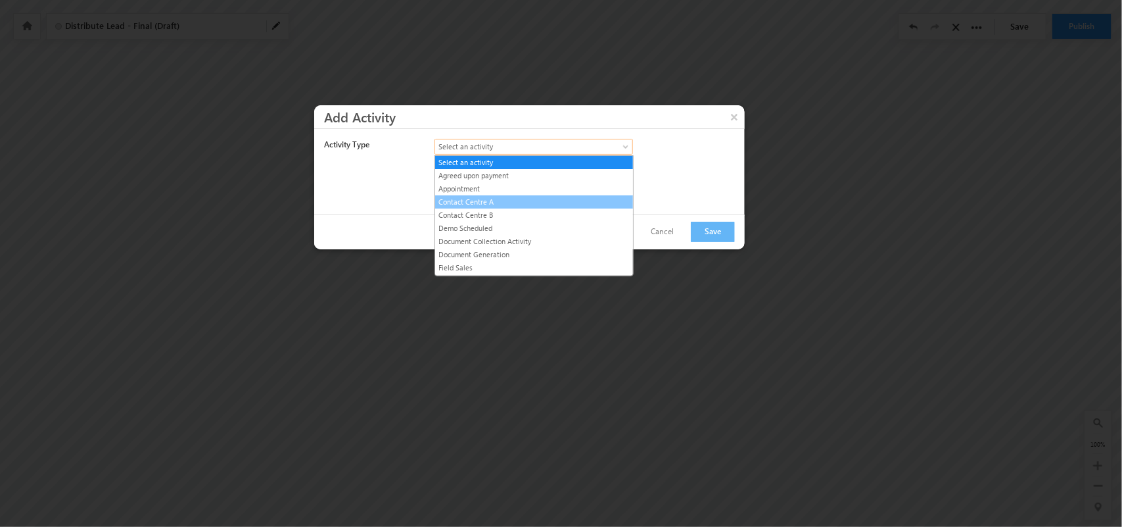
click at [517, 202] on link "Contact Centre A" at bounding box center [534, 202] width 198 height 12
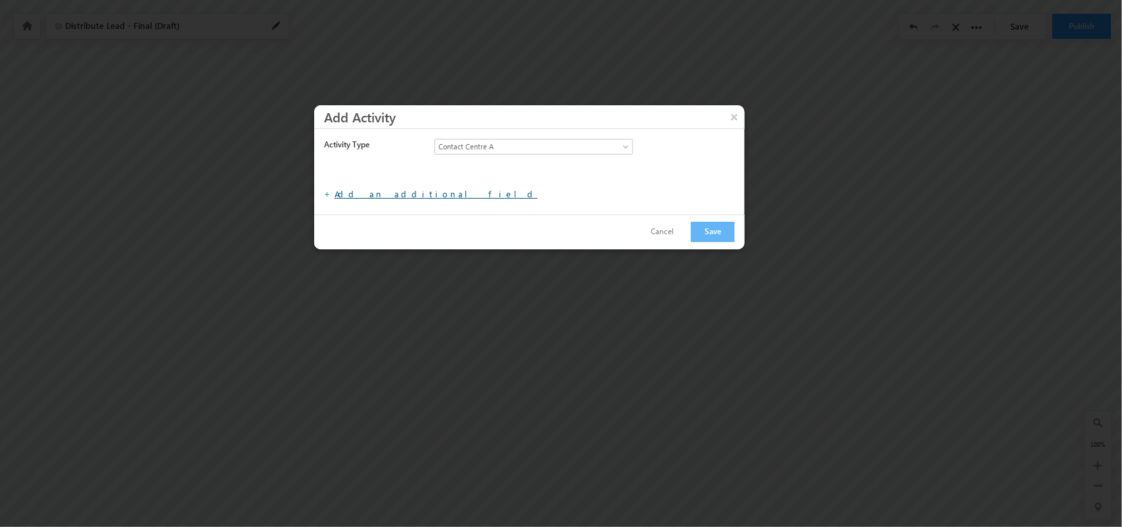
click at [398, 192] on link "Add an additional field" at bounding box center [436, 193] width 203 height 11
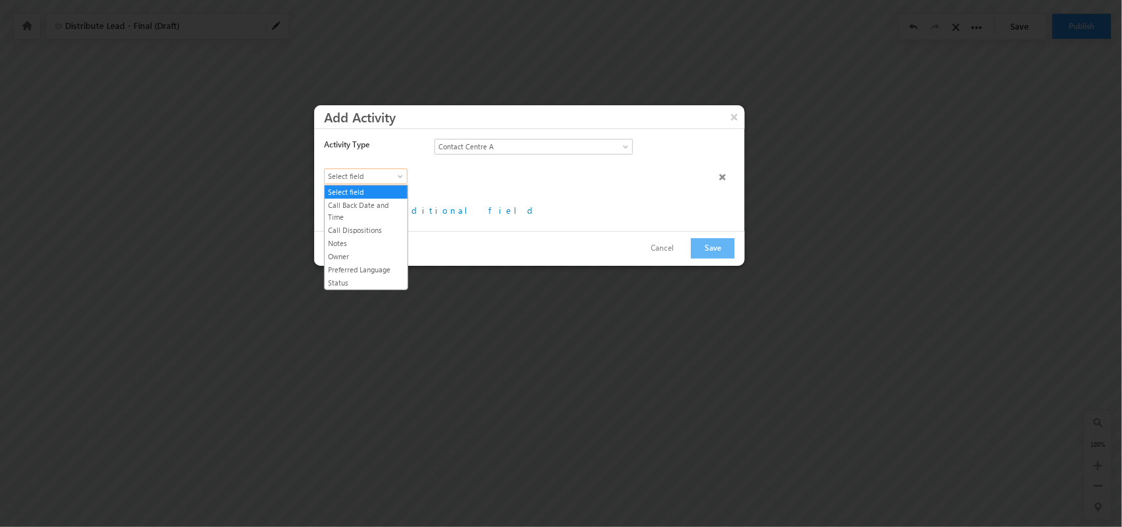
click at [376, 176] on span "Select field" at bounding box center [363, 176] width 76 height 12
click at [665, 251] on button "Cancel" at bounding box center [662, 248] width 49 height 19
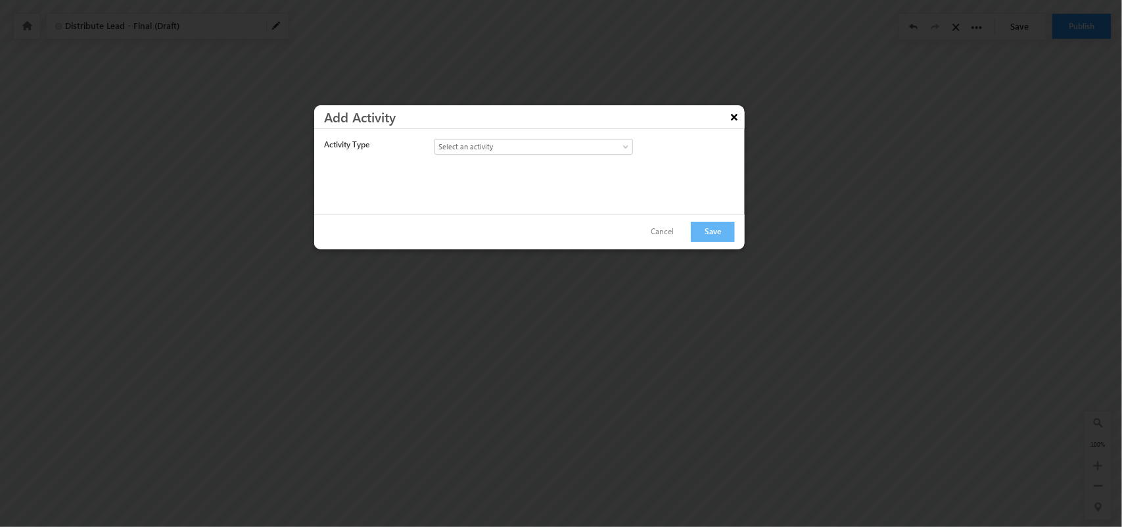
click at [740, 110] on button "×" at bounding box center [734, 116] width 21 height 23
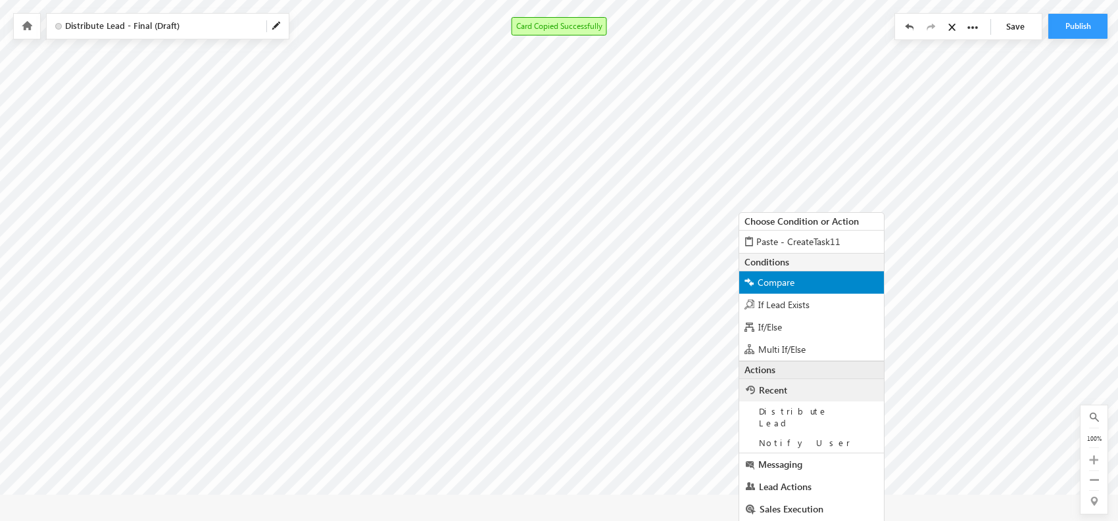
scroll to position [66, 0]
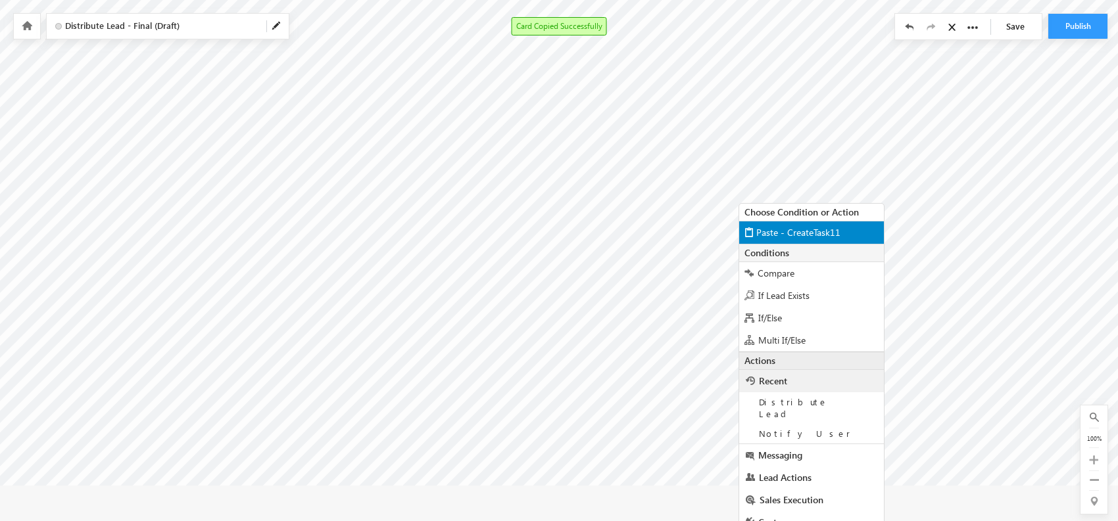
click at [819, 227] on span "Paste - CreateTask11" at bounding box center [798, 232] width 84 height 12
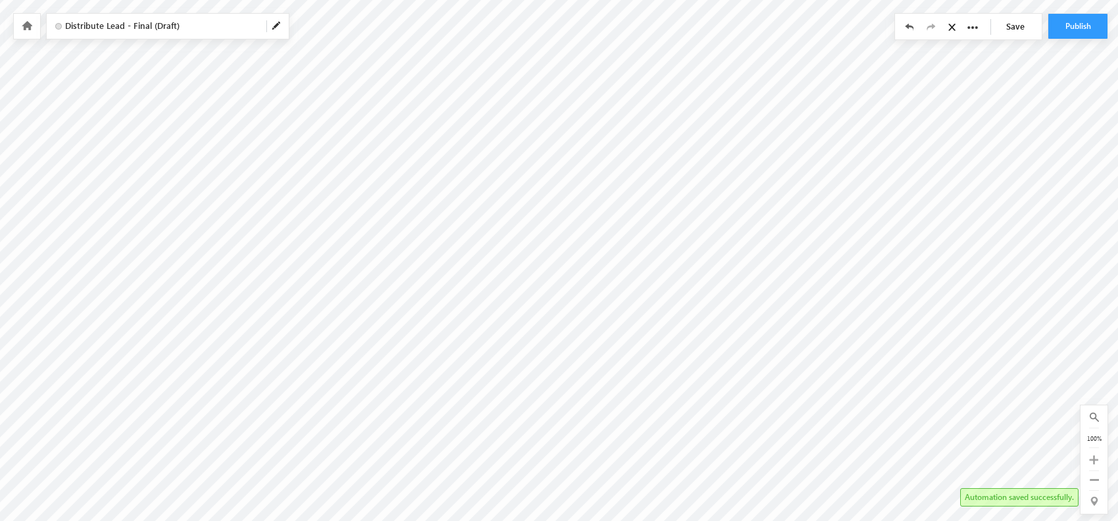
scroll to position [25, 0]
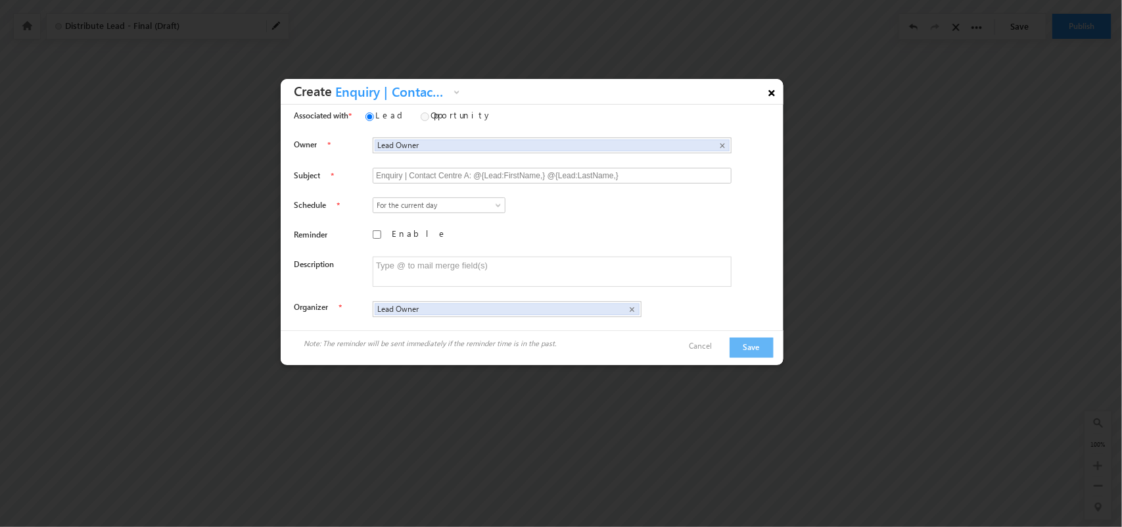
click at [765, 87] on link "×" at bounding box center [772, 90] width 22 height 23
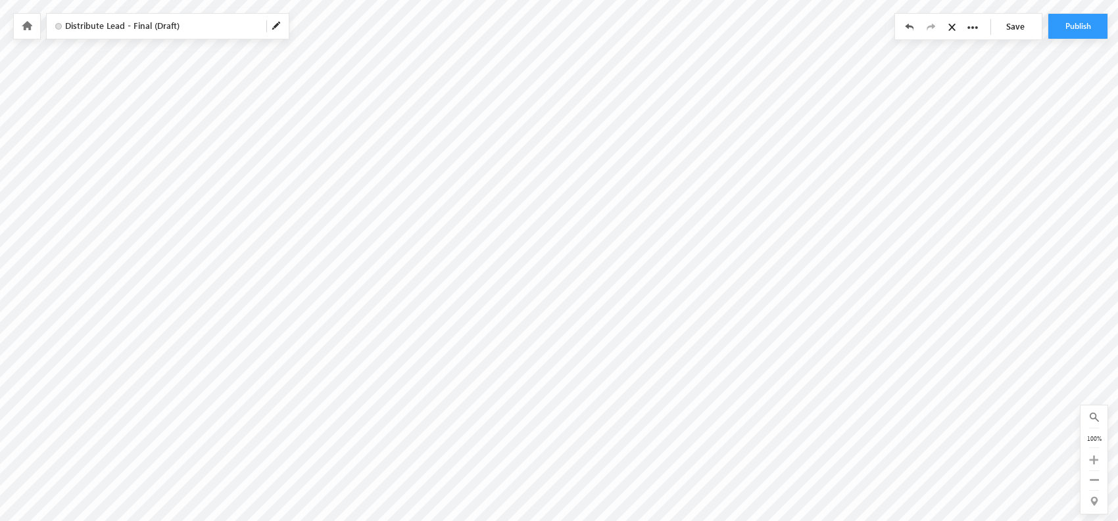
scroll to position [0, 0]
click at [1034, 30] on link "Save" at bounding box center [1019, 26] width 46 height 25
click at [1018, 28] on link "Save" at bounding box center [1019, 26] width 46 height 25
click at [38, 23] on div at bounding box center [27, 26] width 26 height 25
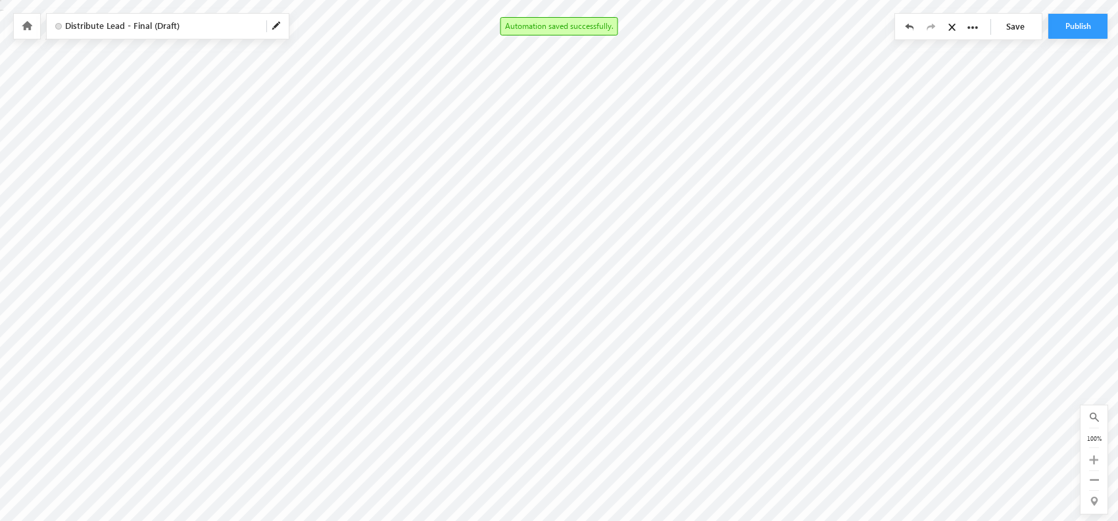
click at [33, 24] on div at bounding box center [27, 26] width 26 height 25
click at [26, 23] on icon at bounding box center [27, 25] width 11 height 9
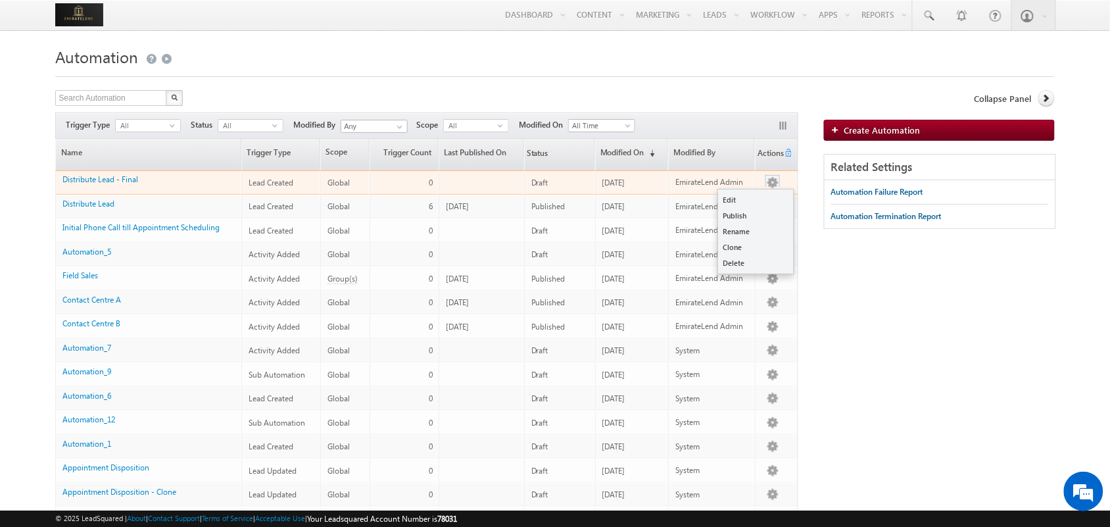
click at [771, 184] on button "button" at bounding box center [772, 182] width 13 height 13
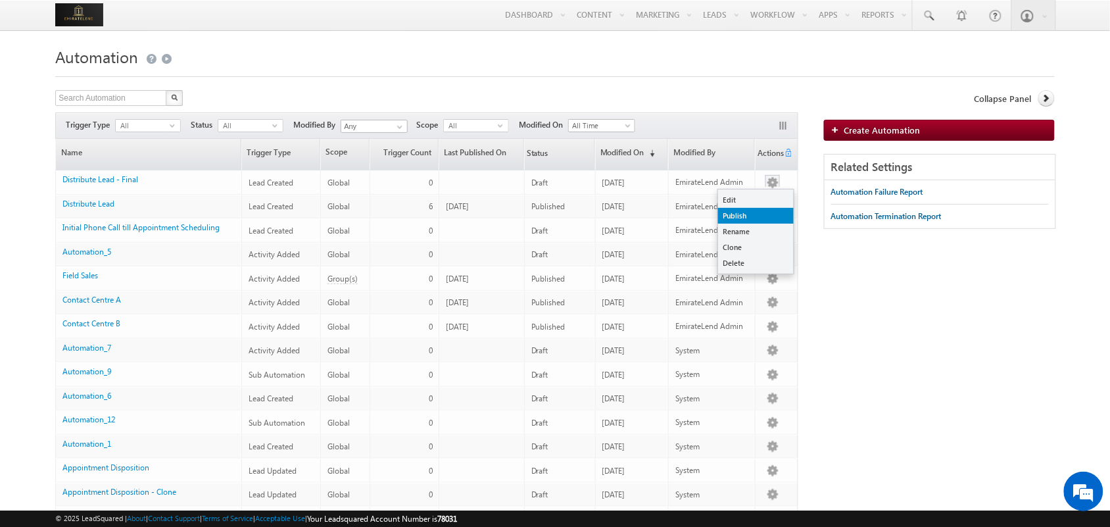
click at [757, 208] on link "Publish" at bounding box center [756, 216] width 76 height 16
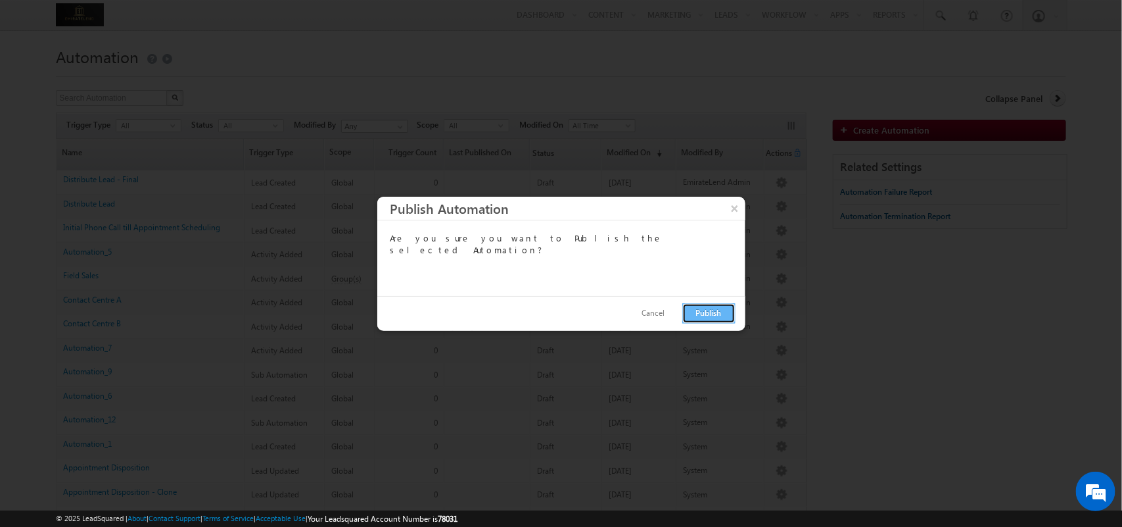
click at [708, 310] on button "Publish" at bounding box center [709, 313] width 53 height 20
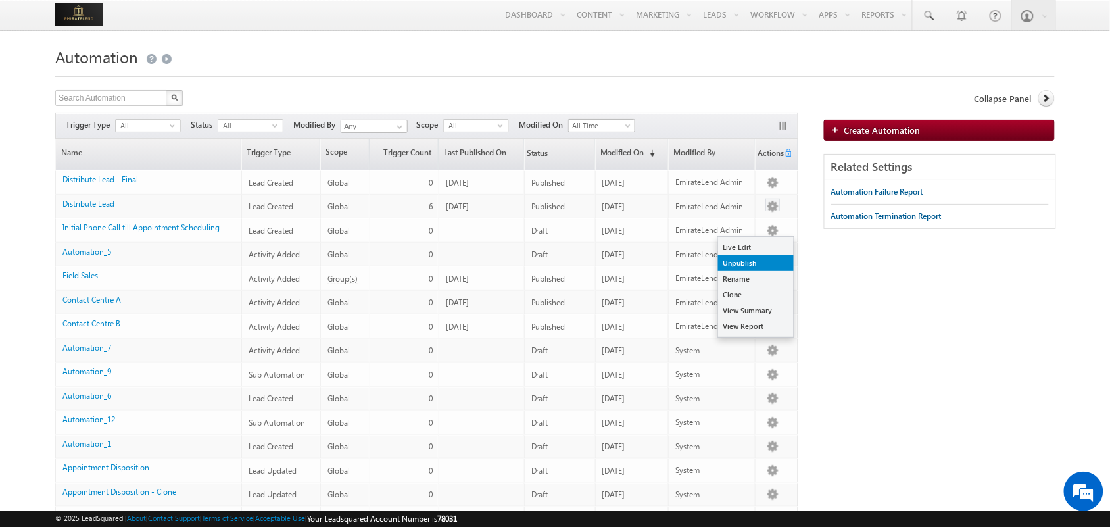
click at [758, 258] on link "Unpublish" at bounding box center [756, 263] width 76 height 16
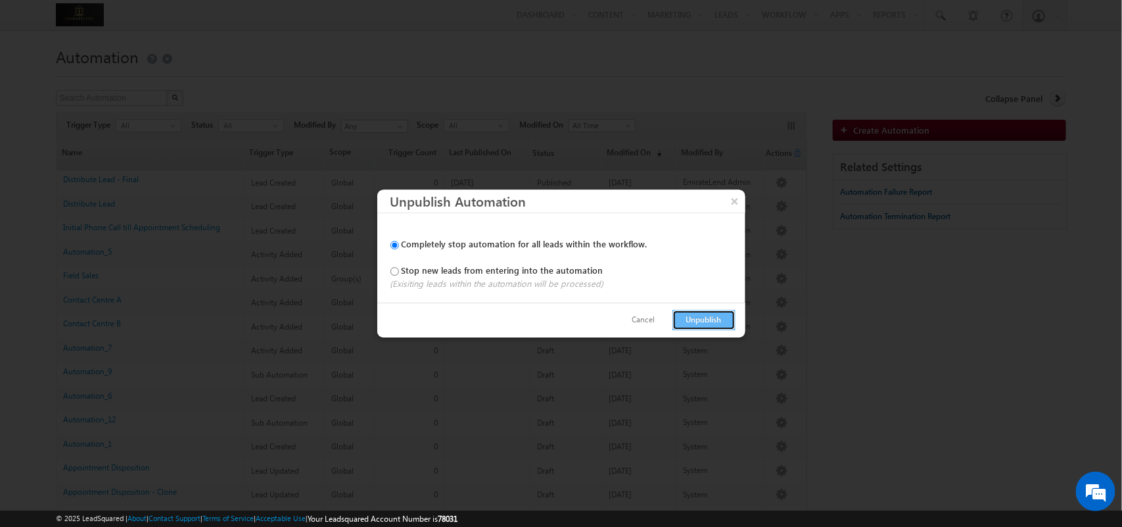
click at [714, 325] on button "Unpublish" at bounding box center [704, 320] width 63 height 20
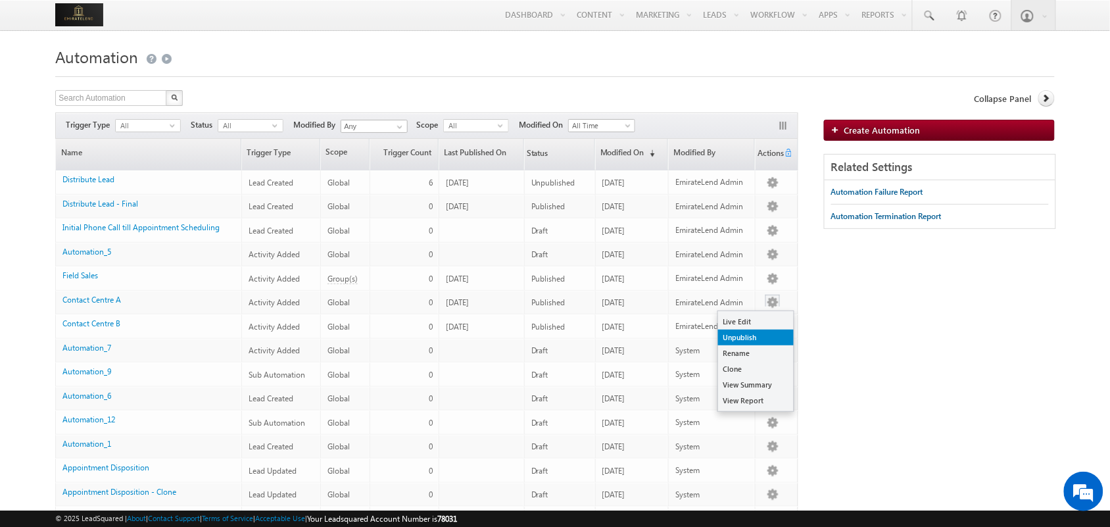
click at [750, 331] on link "Unpublish" at bounding box center [756, 337] width 76 height 16
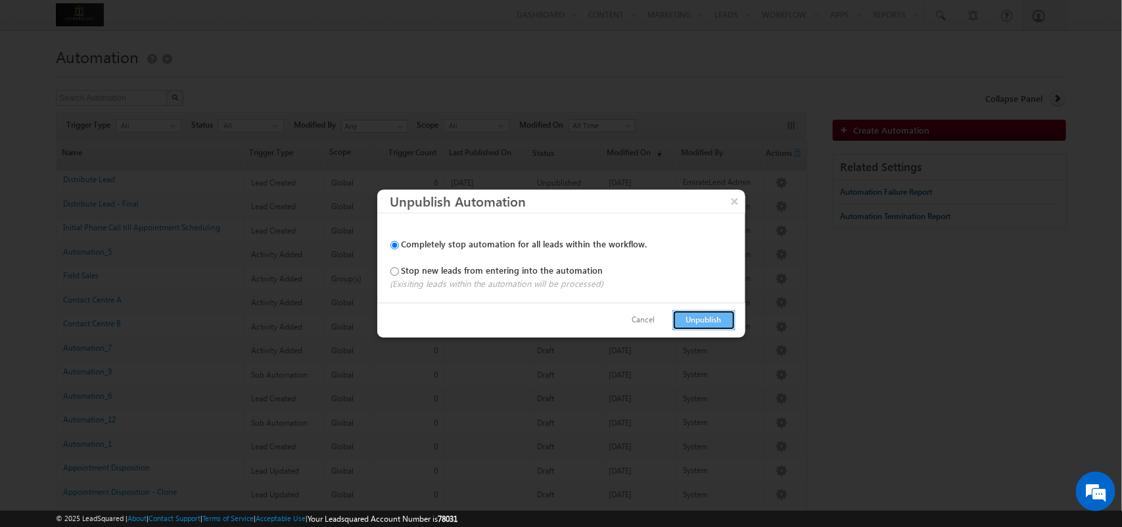
click at [717, 320] on button "Unpublish" at bounding box center [704, 320] width 63 height 20
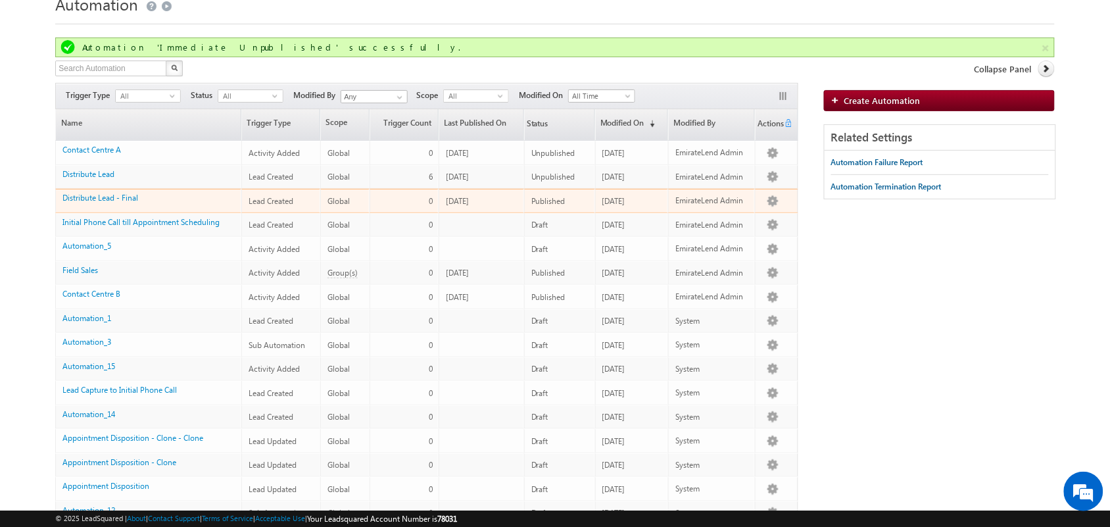
scroll to position [53, 0]
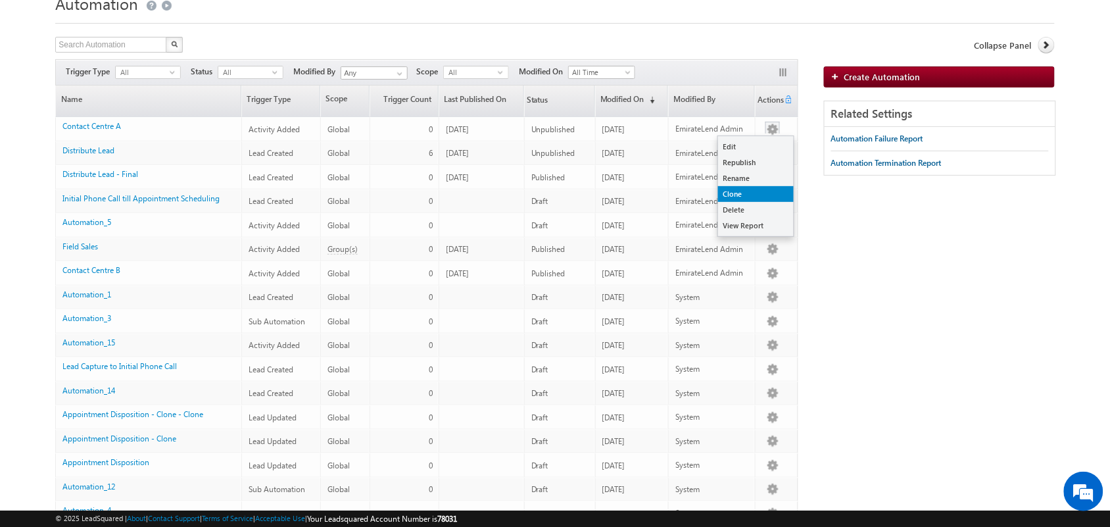
click at [744, 186] on link "Clone" at bounding box center [756, 194] width 76 height 16
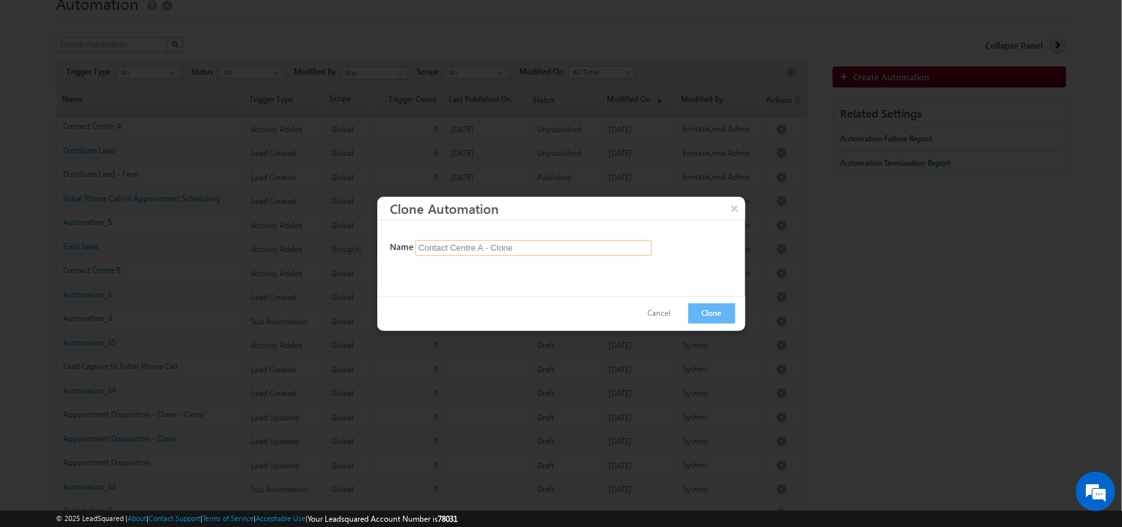
drag, startPoint x: 525, startPoint y: 244, endPoint x: 494, endPoint y: 247, distance: 31.1
click at [494, 247] on input "Contact Centre A - Clone" at bounding box center [534, 248] width 237 height 16
type input "Contact Centre A - Final"
click at [713, 314] on button "Clone" at bounding box center [711, 313] width 47 height 20
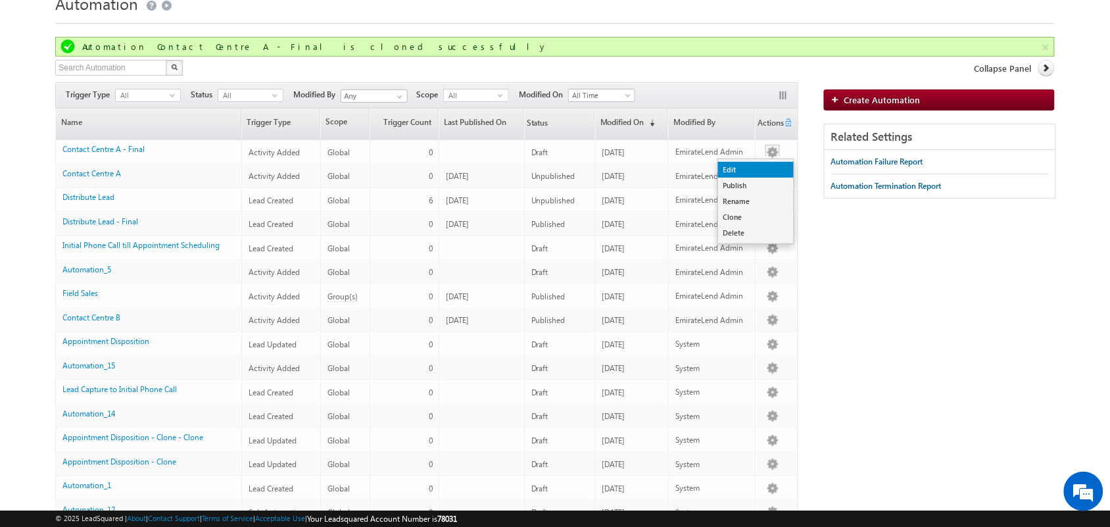
click at [763, 164] on link "Edit" at bounding box center [756, 170] width 76 height 16
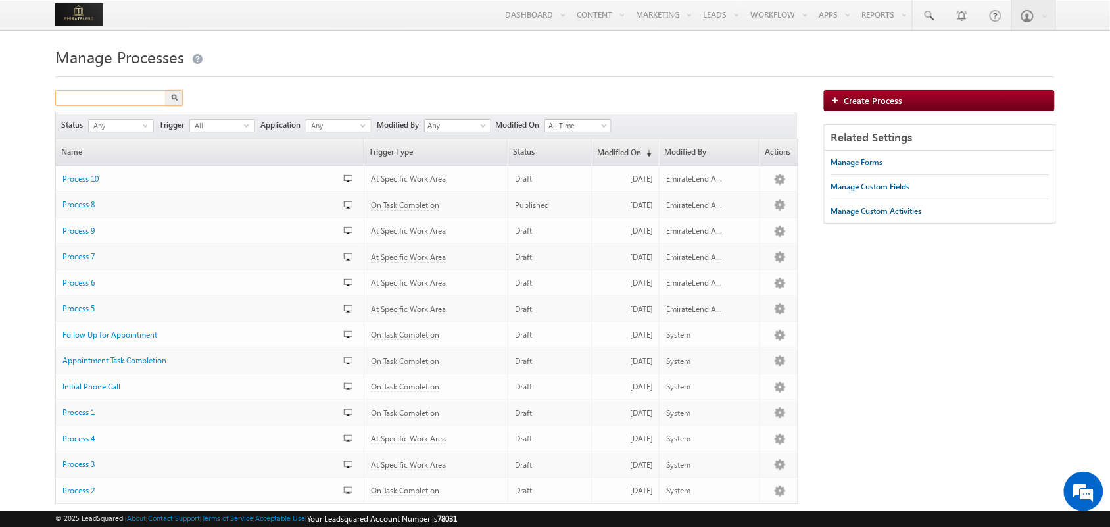
click at [125, 99] on input "text" at bounding box center [111, 98] width 112 height 16
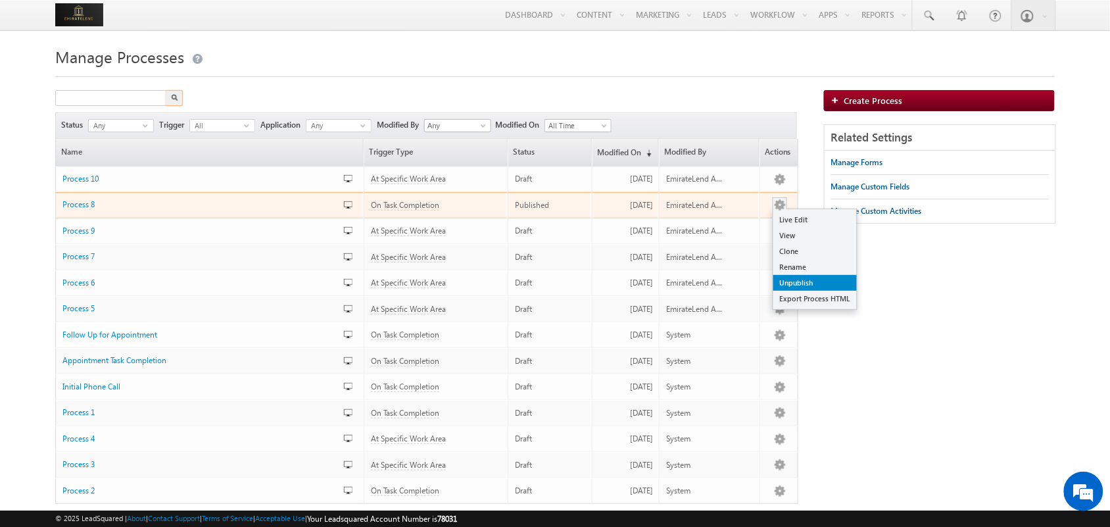
type input "Search Processes"
click at [800, 281] on link "Unpublish" at bounding box center [815, 283] width 84 height 16
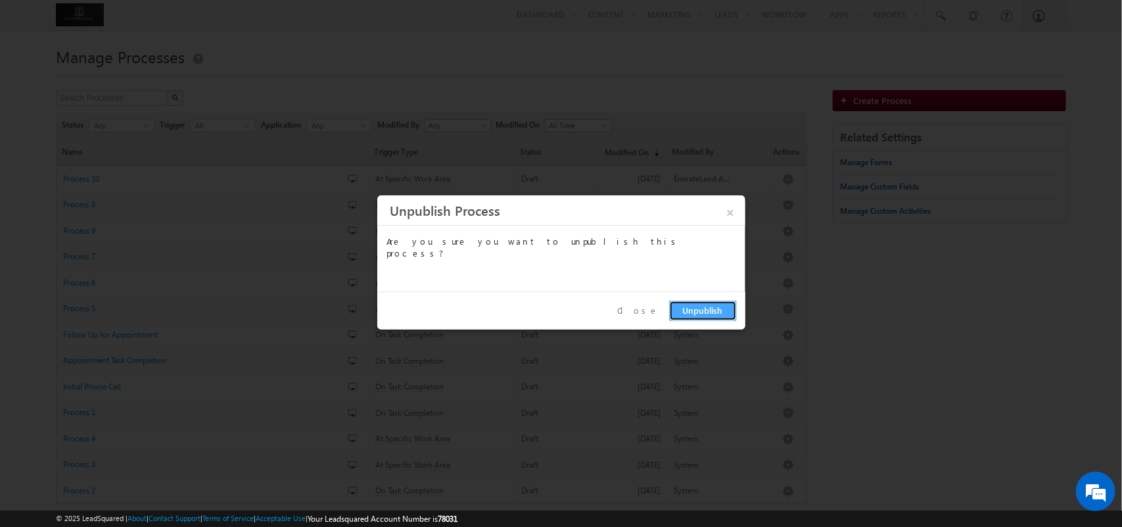
click at [690, 314] on button "Unpublish" at bounding box center [703, 310] width 68 height 20
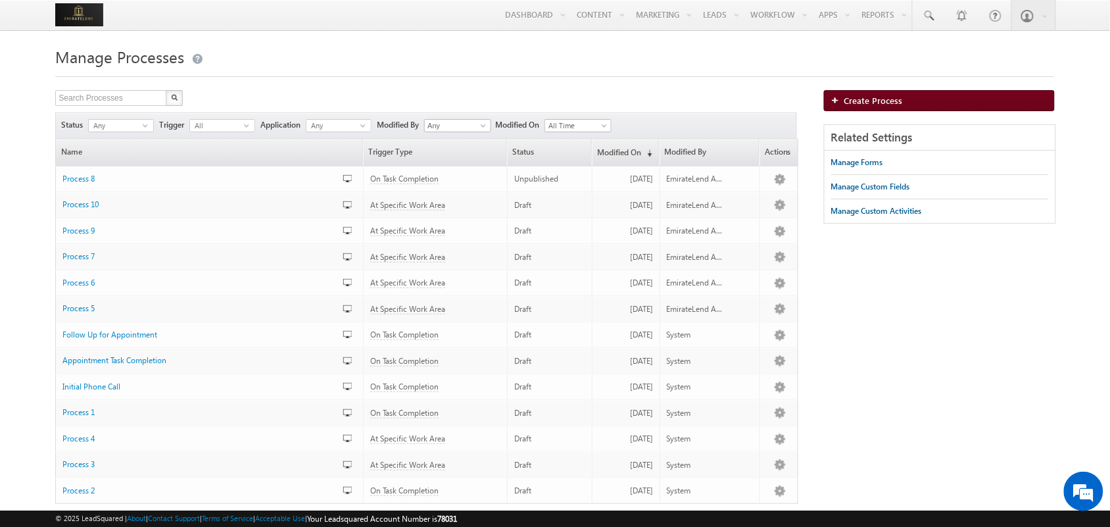
click at [892, 99] on span "Create Process" at bounding box center [873, 100] width 59 height 11
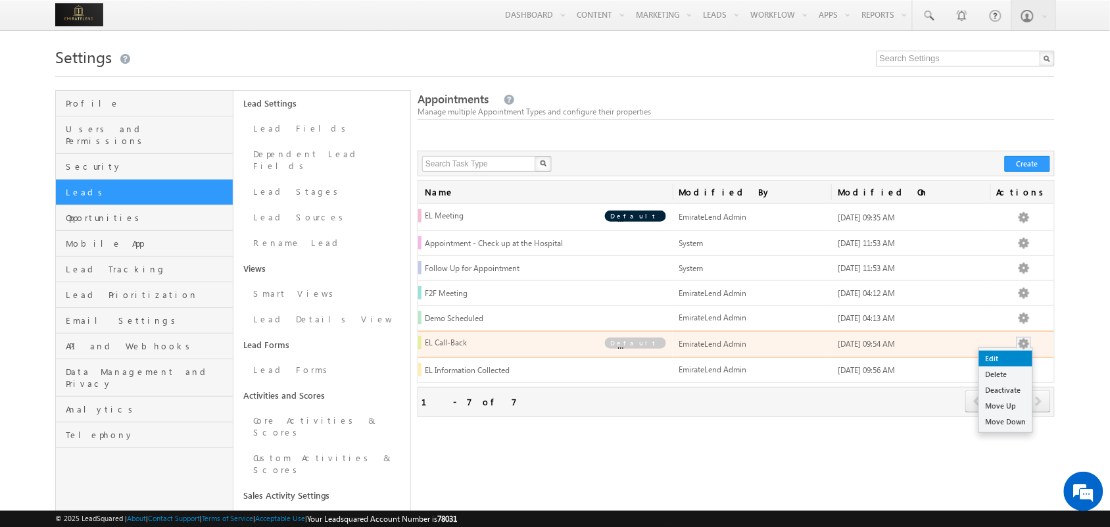
click at [1007, 360] on link "Edit" at bounding box center [1005, 358] width 53 height 16
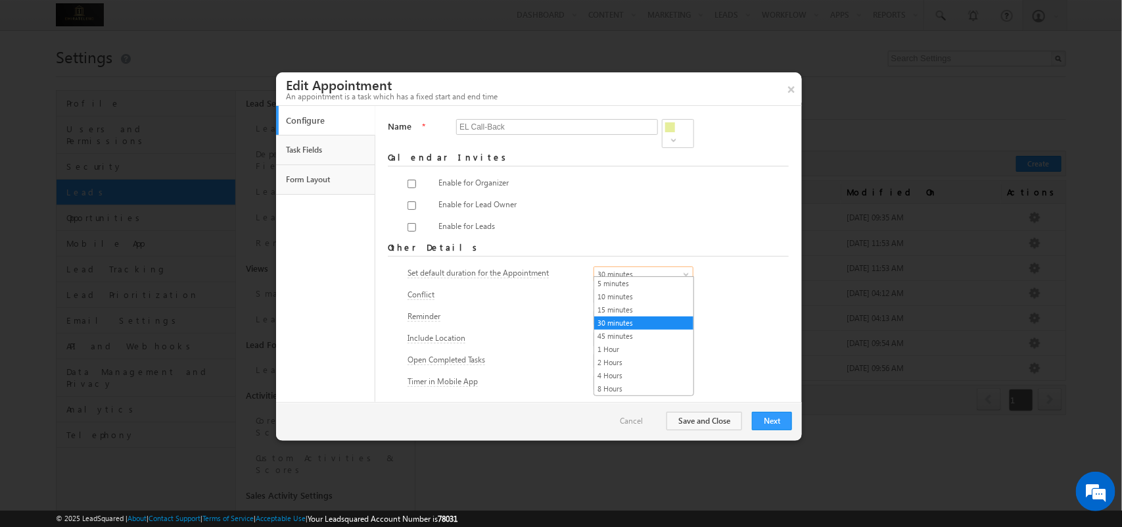
click at [690, 272] on span at bounding box center [688, 277] width 11 height 11
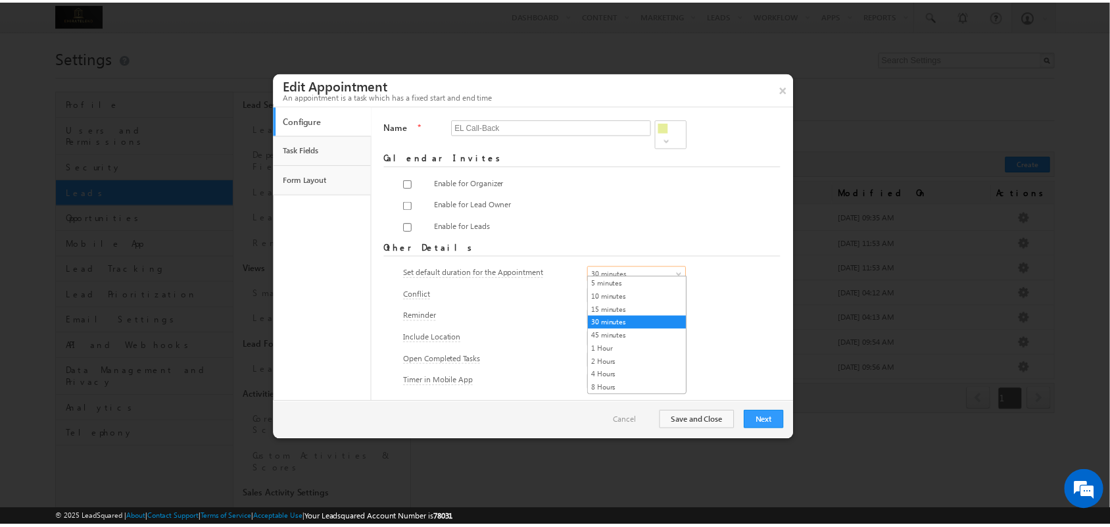
scroll to position [1, 0]
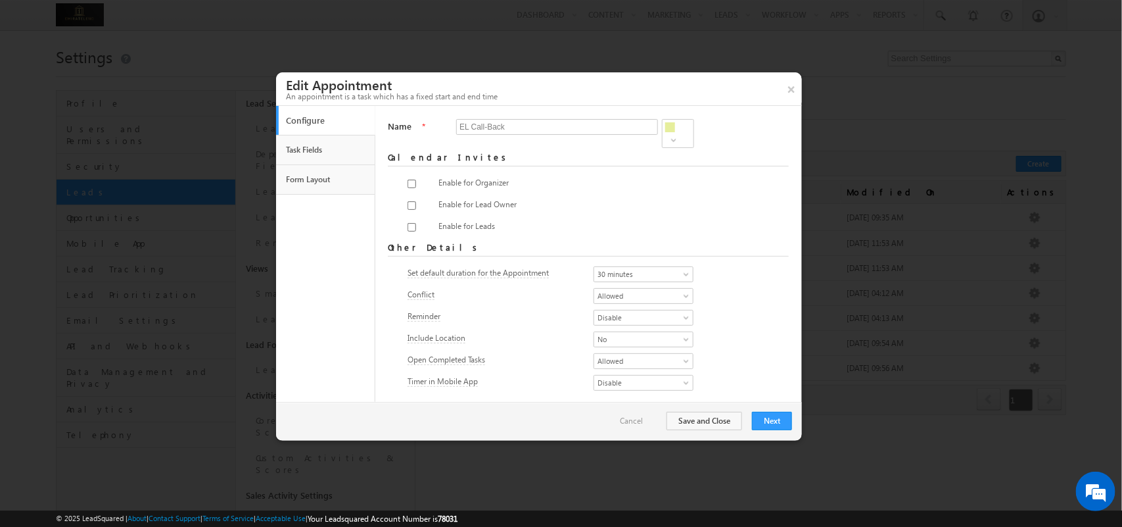
click at [755, 288] on div "Conflict Allowed Not Allowed Allowed" at bounding box center [588, 297] width 361 height 18
click at [656, 266] on link "30 minutes" at bounding box center [644, 274] width 100 height 16
click at [684, 224] on div "Configure content @{Task:Name ,} : Hi, <br /> <p>Please find attached the calen…" at bounding box center [634, 229] width 145 height 18
click at [333, 151] on link "Task Fields" at bounding box center [326, 150] width 86 height 22
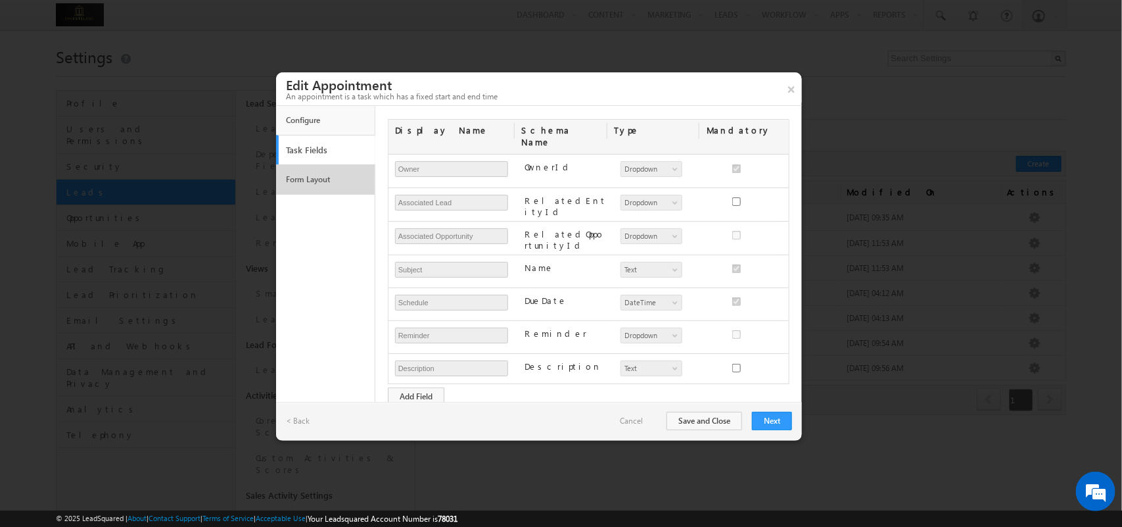
click at [335, 172] on link "Form Layout" at bounding box center [326, 179] width 86 height 22
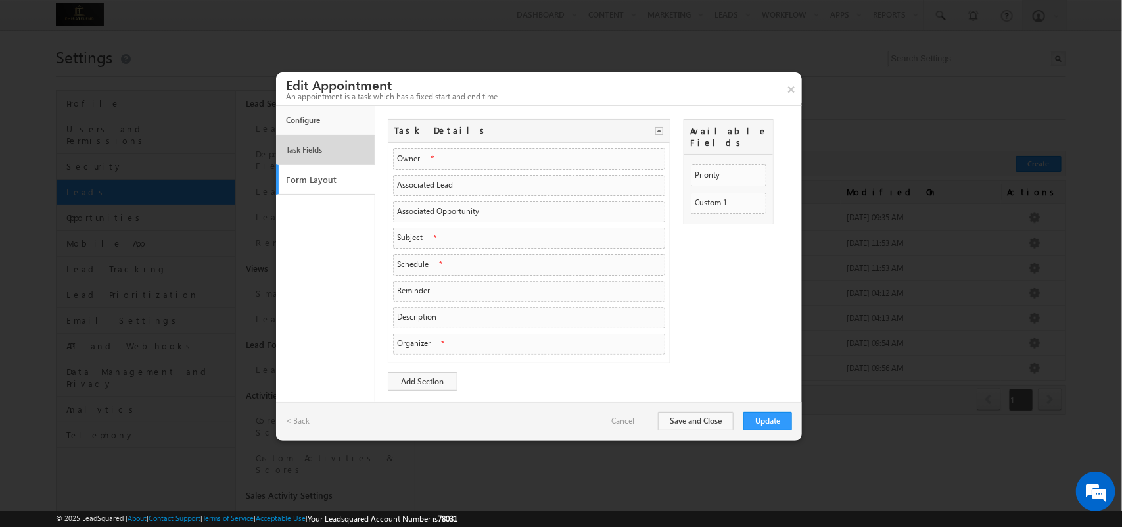
click at [339, 135] on li "Task Fields" at bounding box center [325, 150] width 99 height 30
click at [325, 123] on link "Configure" at bounding box center [326, 120] width 86 height 22
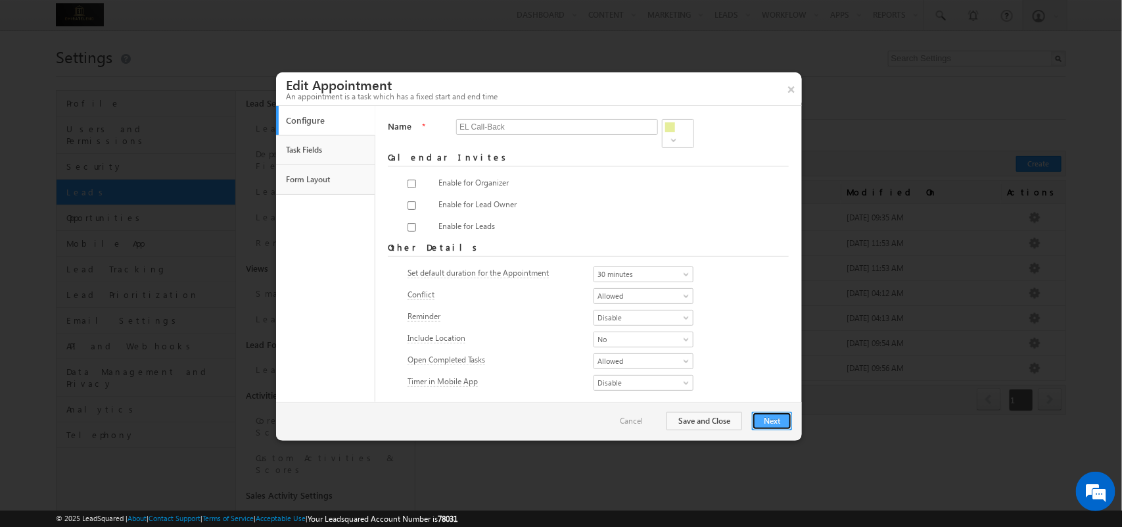
click at [763, 416] on button "Next" at bounding box center [772, 421] width 40 height 18
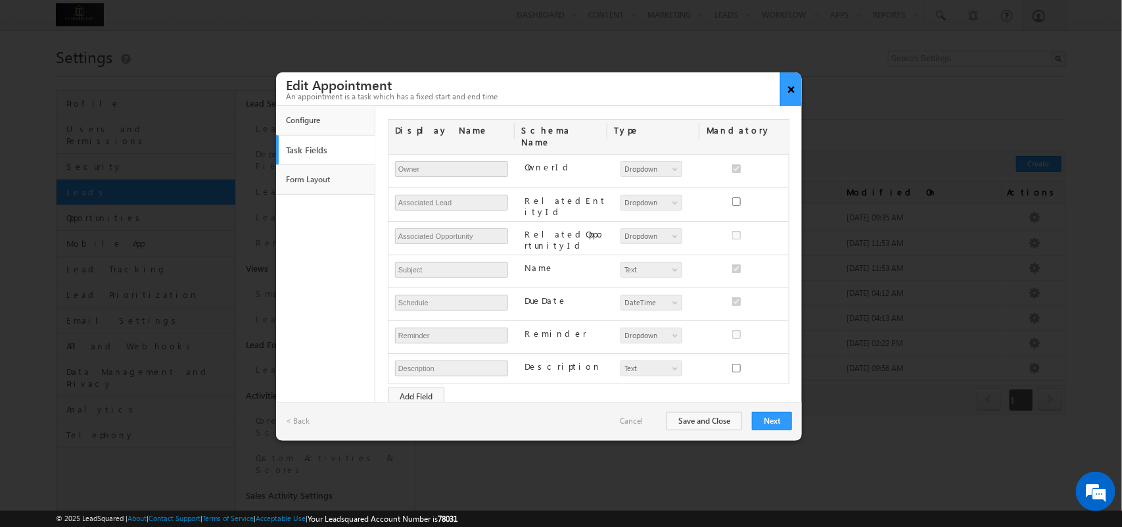
click at [793, 84] on button "×" at bounding box center [792, 89] width 22 height 34
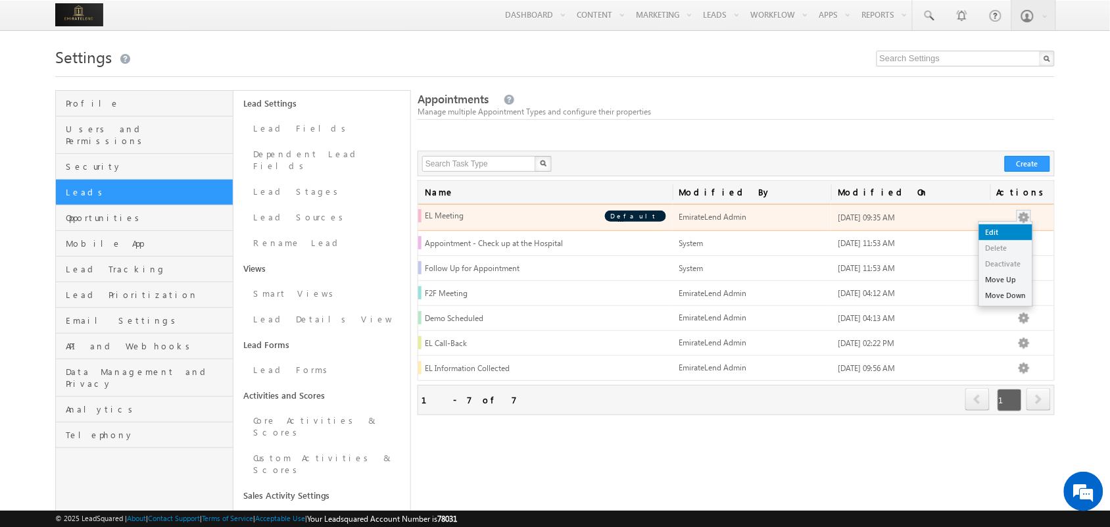
click at [1008, 232] on link "Edit" at bounding box center [1005, 232] width 53 height 16
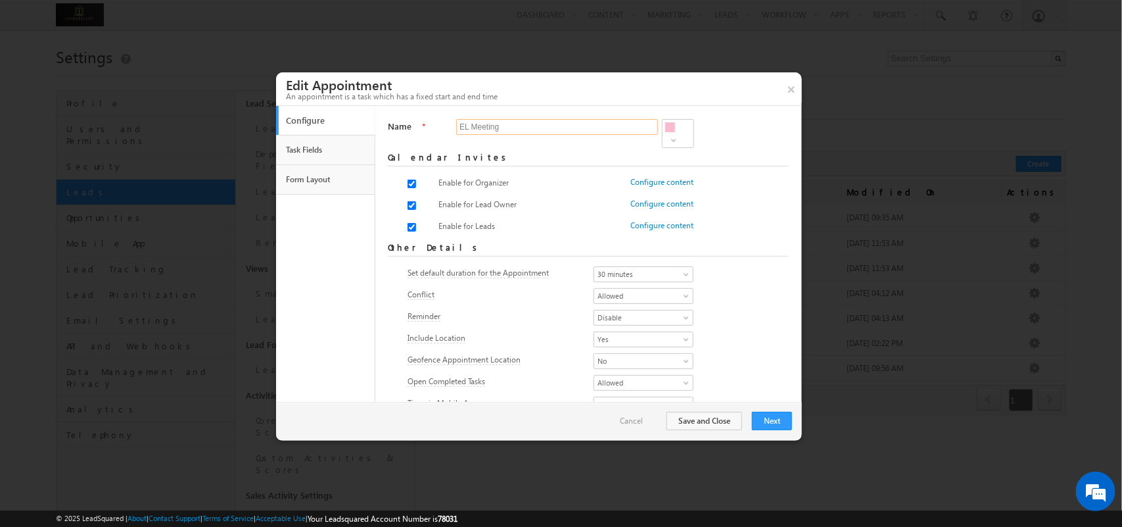
drag, startPoint x: 470, startPoint y: 130, endPoint x: 541, endPoint y: 133, distance: 70.4
click at [541, 133] on input "EL Meeting" at bounding box center [557, 127] width 202 height 16
type input "EL Appointment"
click at [729, 139] on div "Name * EL Appointment Required" at bounding box center [588, 133] width 401 height 29
click at [763, 418] on button "Next" at bounding box center [772, 421] width 40 height 18
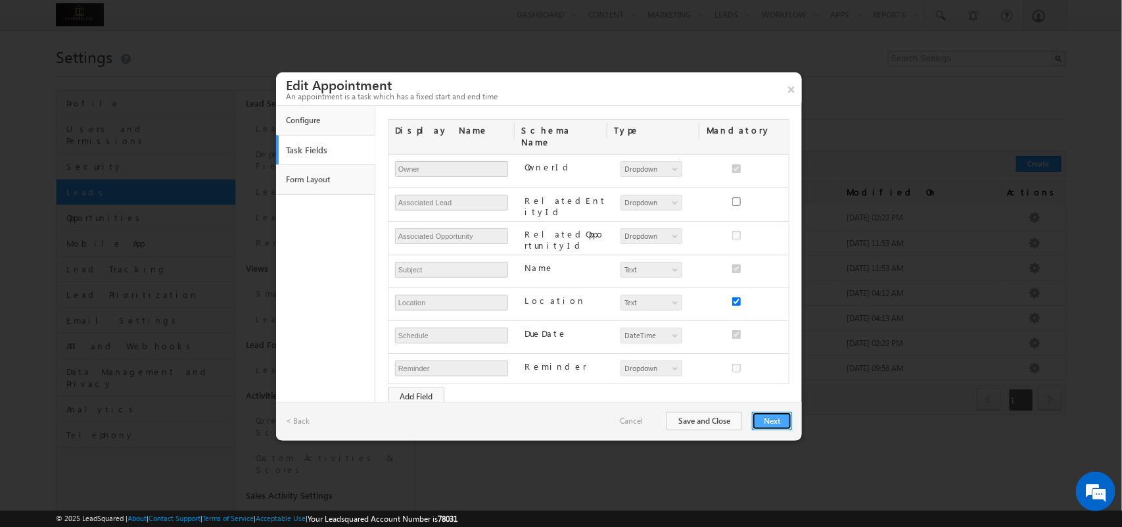
click at [773, 423] on button "Next" at bounding box center [772, 421] width 40 height 18
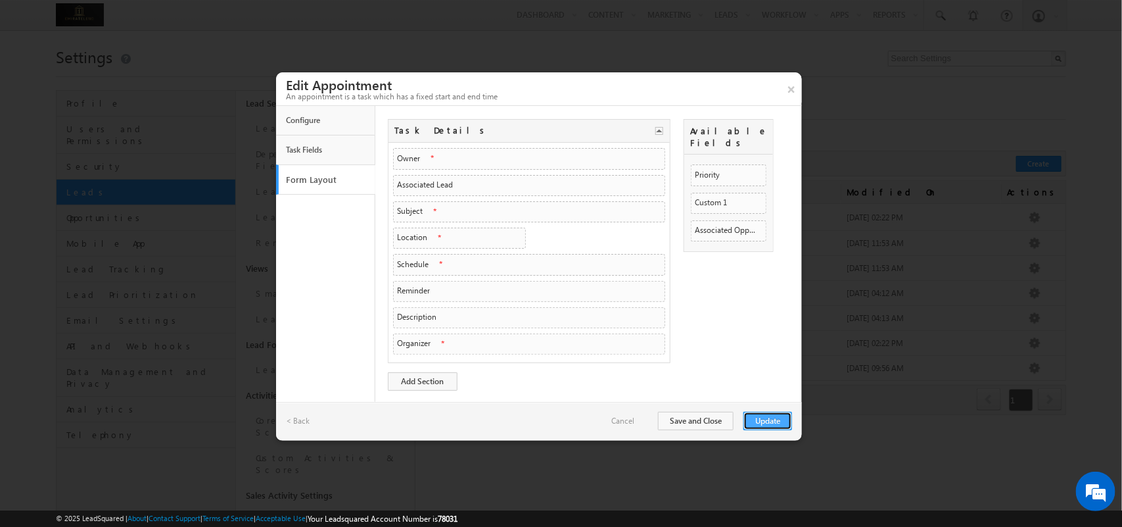
click at [761, 425] on button "Update" at bounding box center [768, 421] width 49 height 18
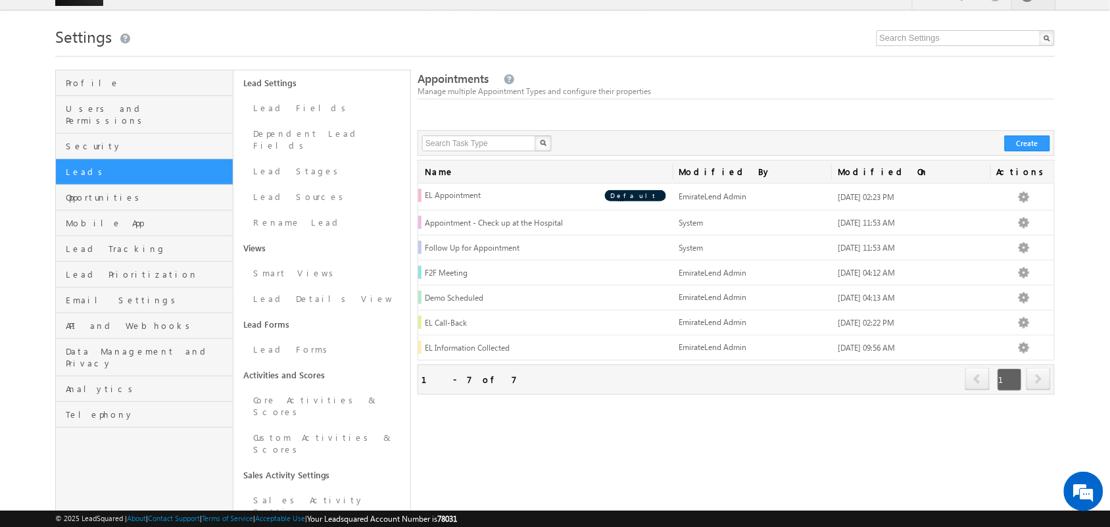
scroll to position [0, 0]
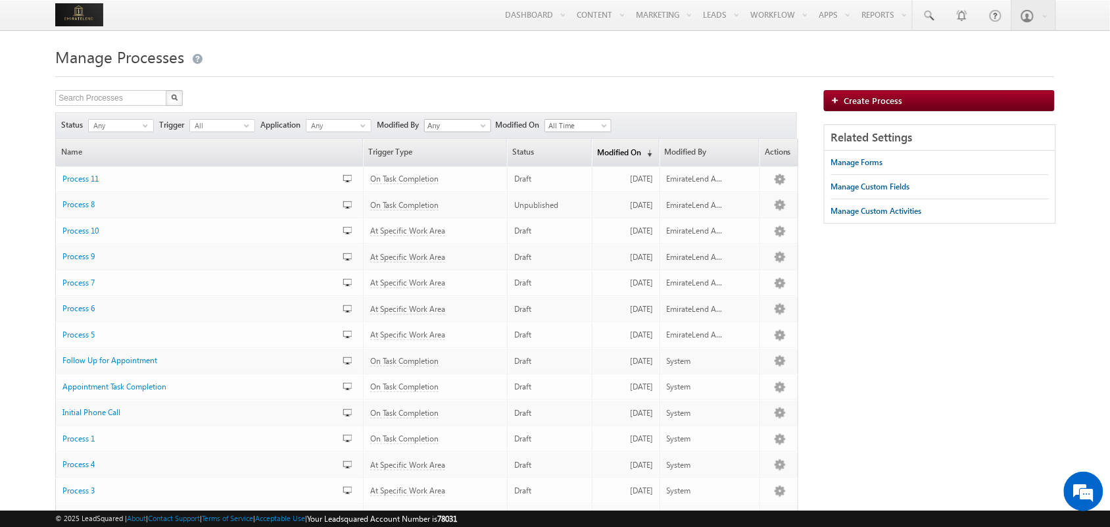
click at [632, 160] on link "Modified On (sorted descending)" at bounding box center [625, 152] width 66 height 27
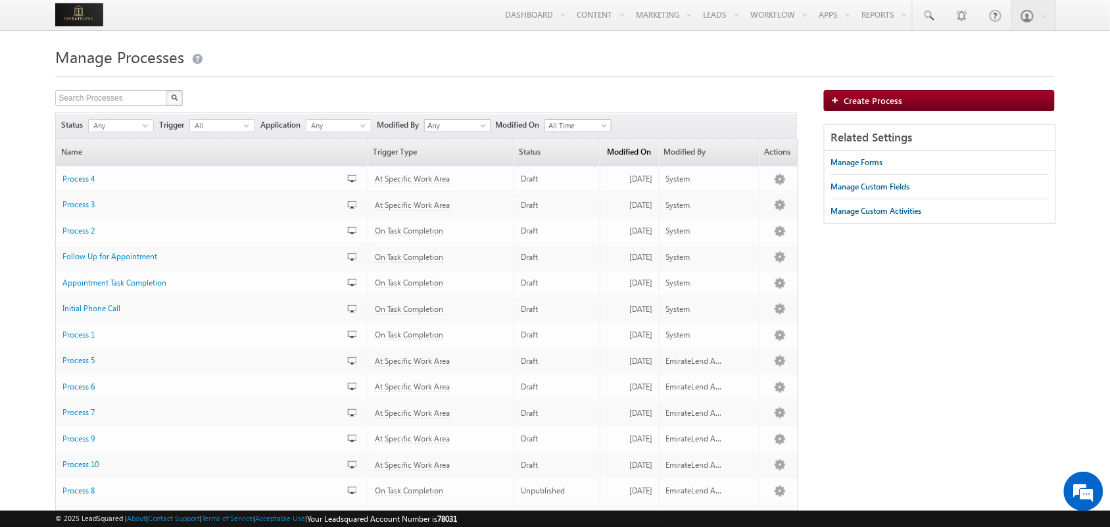
click at [648, 166] on link "Modified On (sorted descending)" at bounding box center [629, 152] width 58 height 27
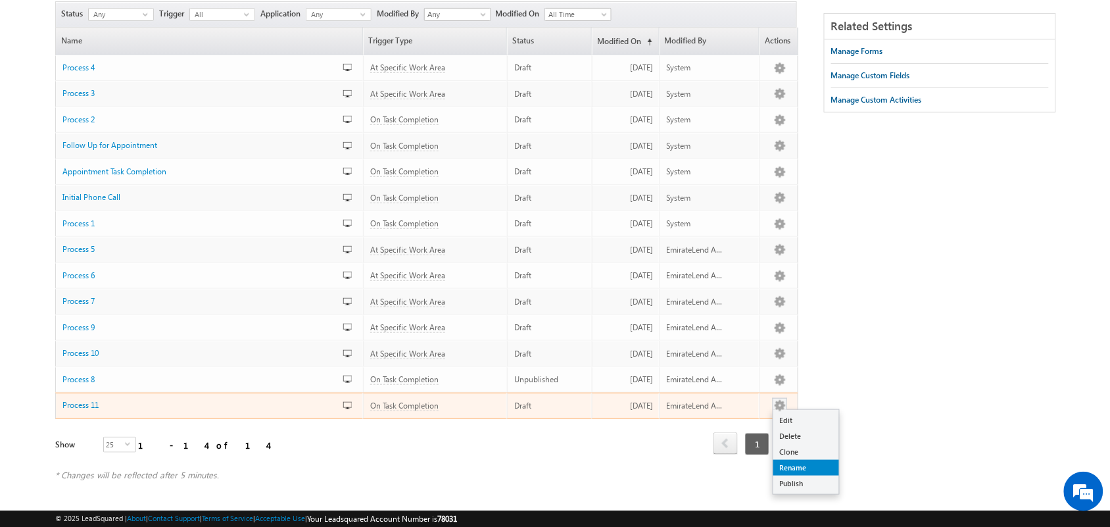
click at [804, 466] on link "Rename" at bounding box center [806, 468] width 66 height 16
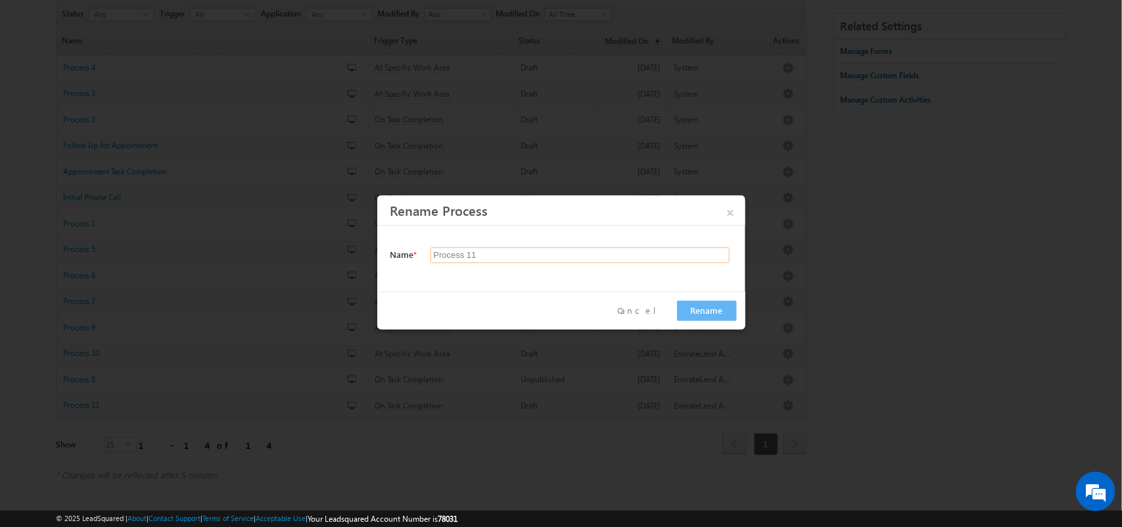
drag, startPoint x: 504, startPoint y: 254, endPoint x: 357, endPoint y: 244, distance: 147.0
click at [357, 244] on body "Menu EmirateLend Admin Tarun .[PERSON_NAME] @outl ook.c om" at bounding box center [561, 191] width 1122 height 605
type input "Contact Centre A"
click at [698, 311] on button "Rename" at bounding box center [707, 310] width 60 height 20
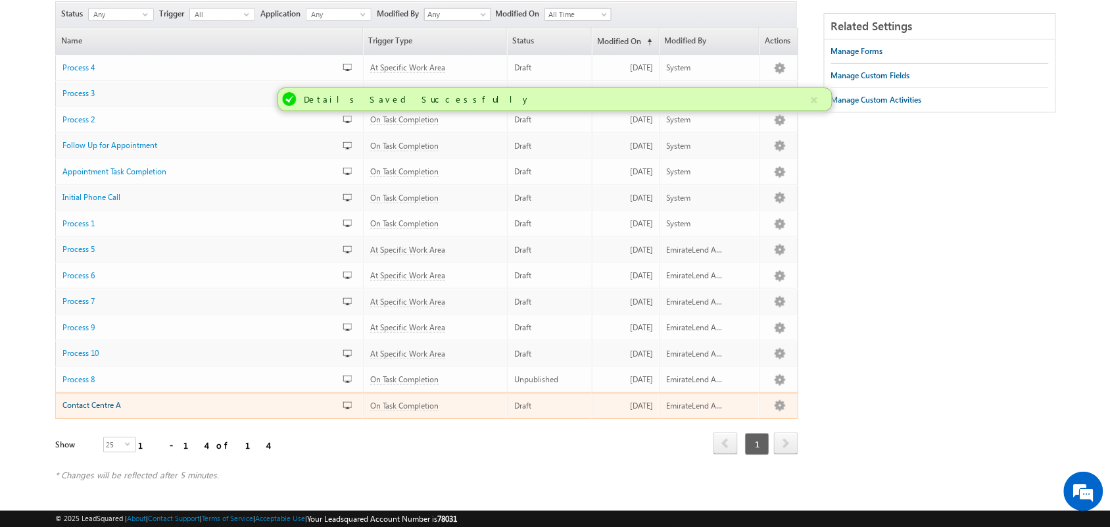
click at [93, 403] on span "Contact Centre A" at bounding box center [91, 405] width 59 height 10
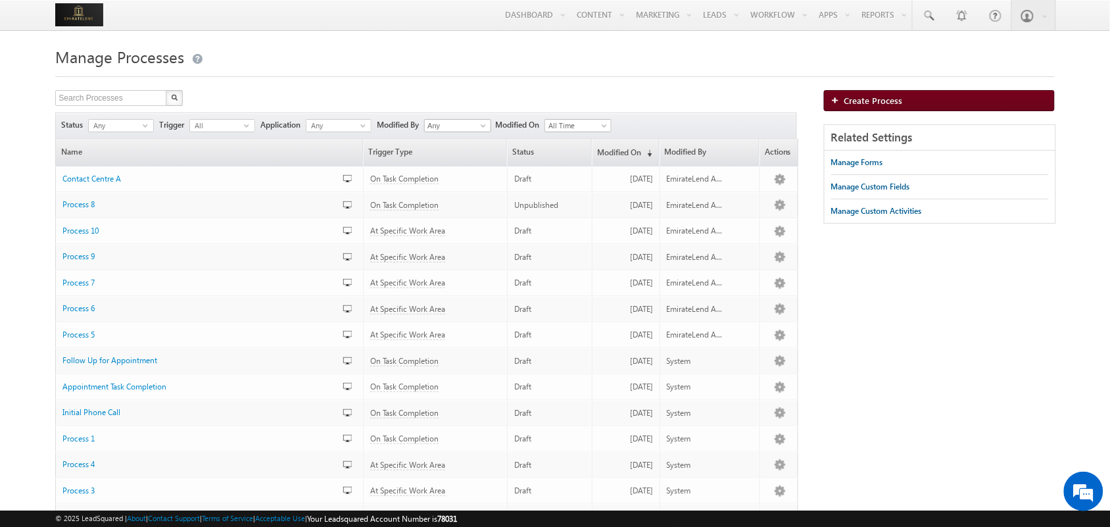
click at [875, 104] on span "Create Process" at bounding box center [873, 100] width 59 height 11
click at [882, 93] on link "Create Process" at bounding box center [939, 100] width 231 height 21
